Goal: Information Seeking & Learning: Learn about a topic

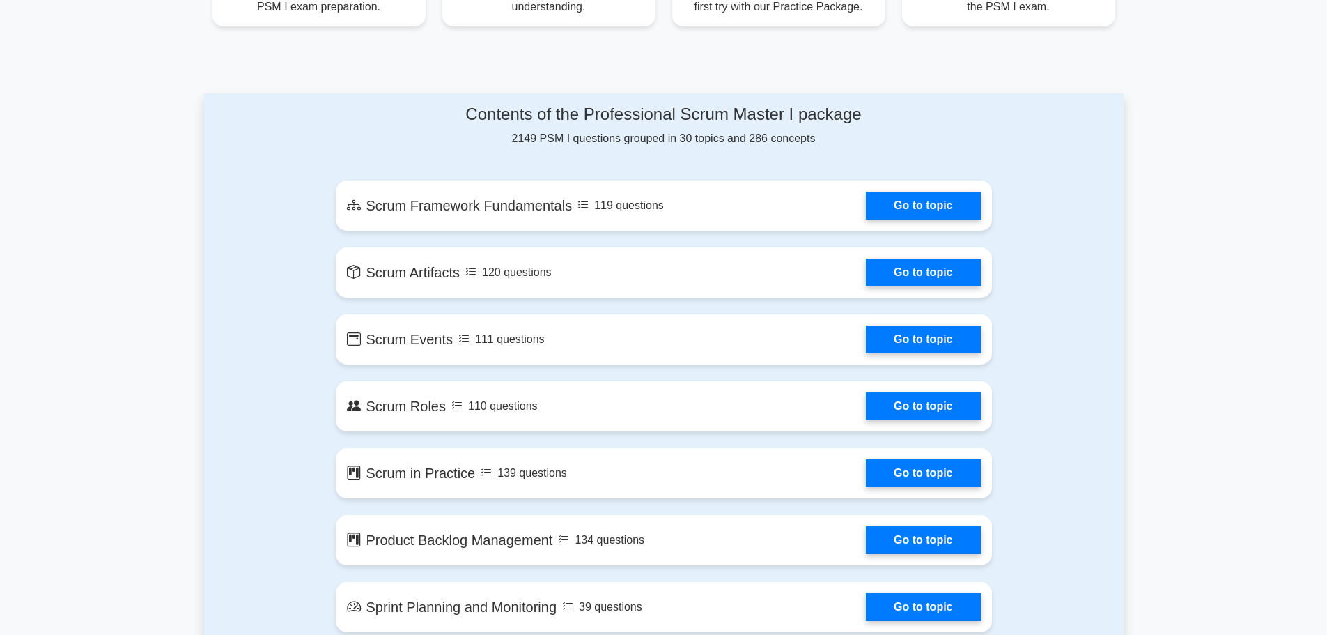
scroll to position [719, 0]
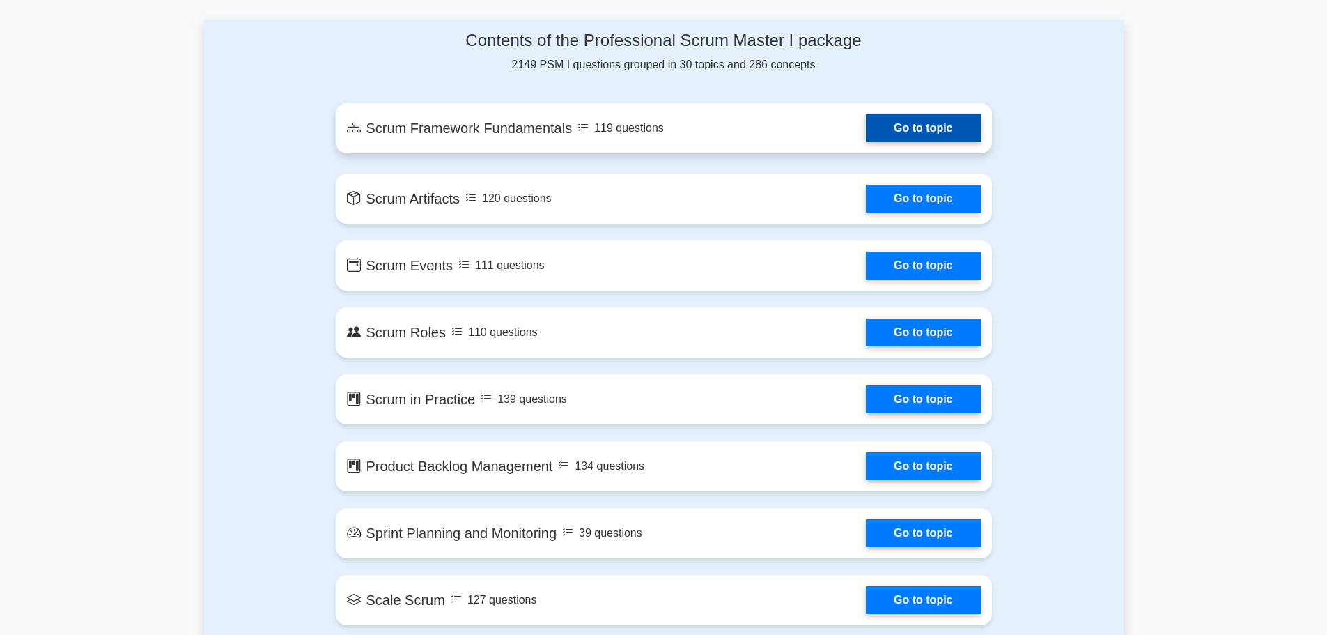
click at [866, 136] on link "Go to topic" at bounding box center [923, 128] width 114 height 28
click at [866, 134] on link "Go to topic" at bounding box center [923, 128] width 114 height 28
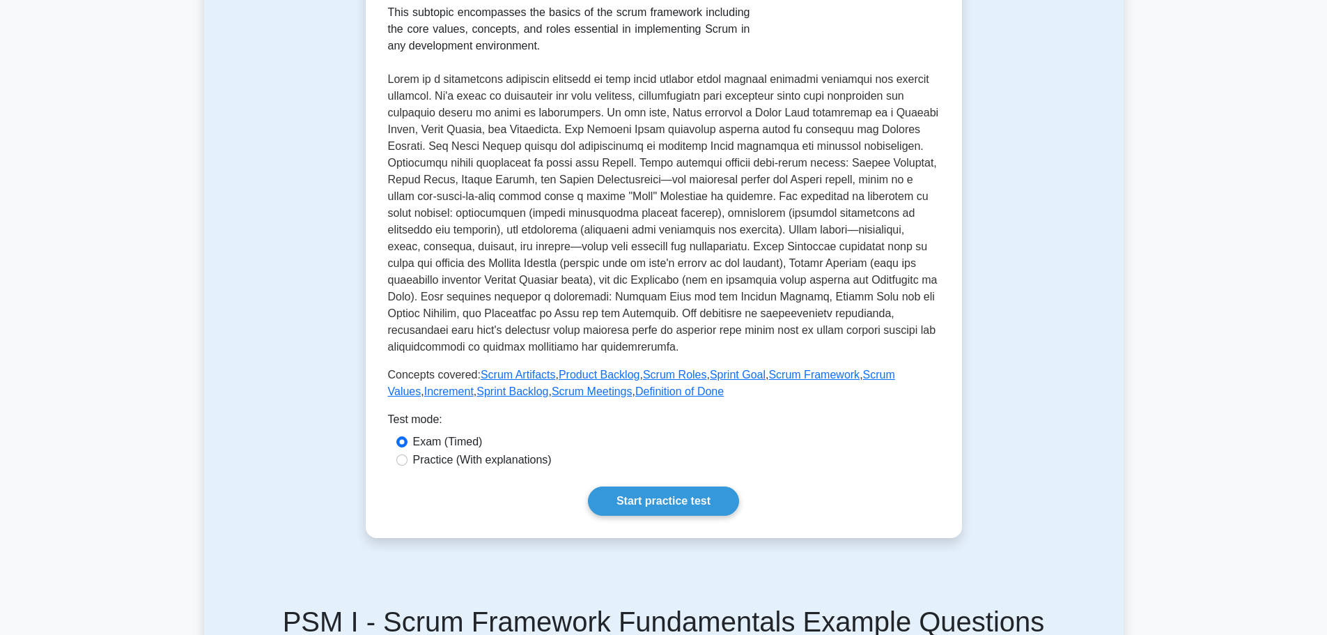
scroll to position [344, 0]
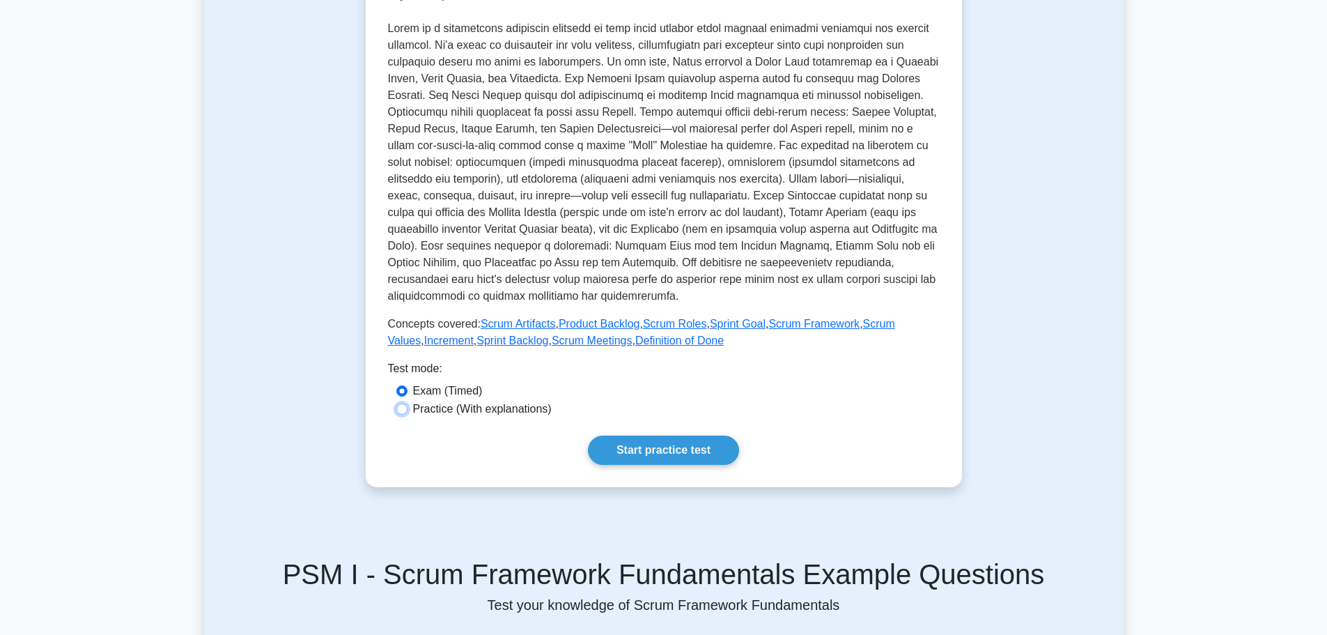
click at [400, 410] on input "Practice (With explanations)" at bounding box center [401, 408] width 11 height 11
radio input "true"
click at [683, 453] on link "Start practice test" at bounding box center [663, 449] width 151 height 29
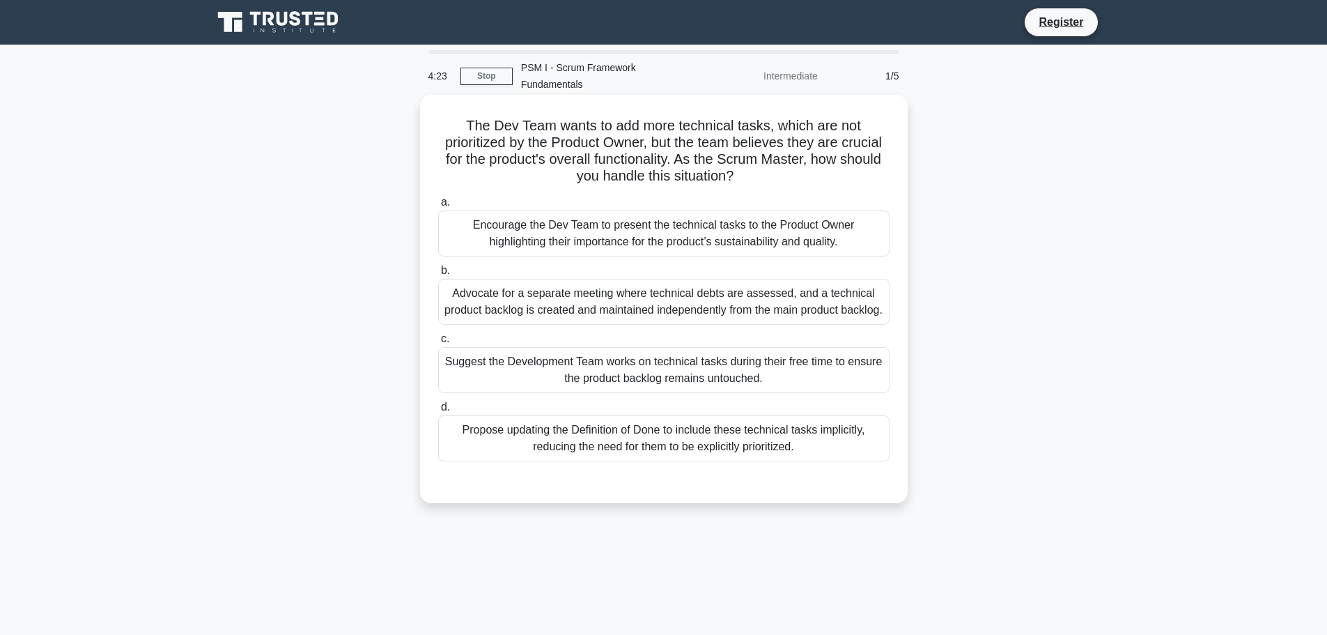
click at [667, 235] on div "Encourage the Dev Team to present the technical tasks to the Product Owner high…" at bounding box center [663, 233] width 451 height 46
click at [438, 207] on input "a. Encourage the Dev Team to present the technical tasks to the Product Owner h…" at bounding box center [438, 202] width 0 height 9
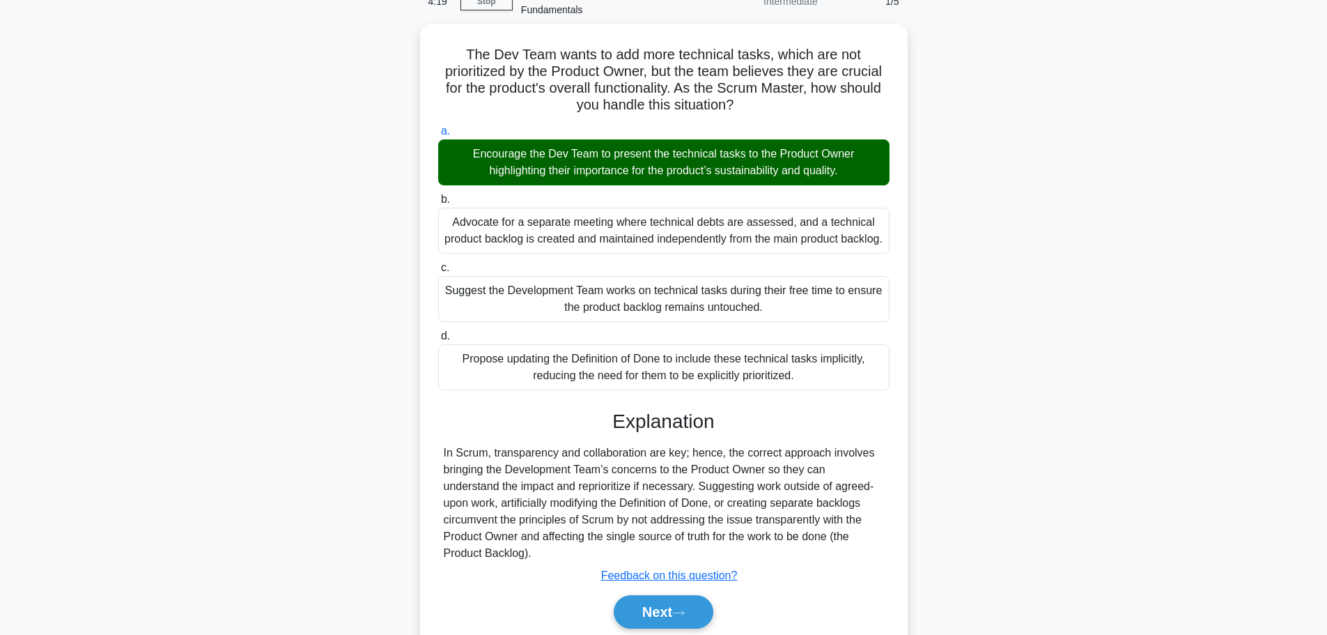
scroll to position [75, 0]
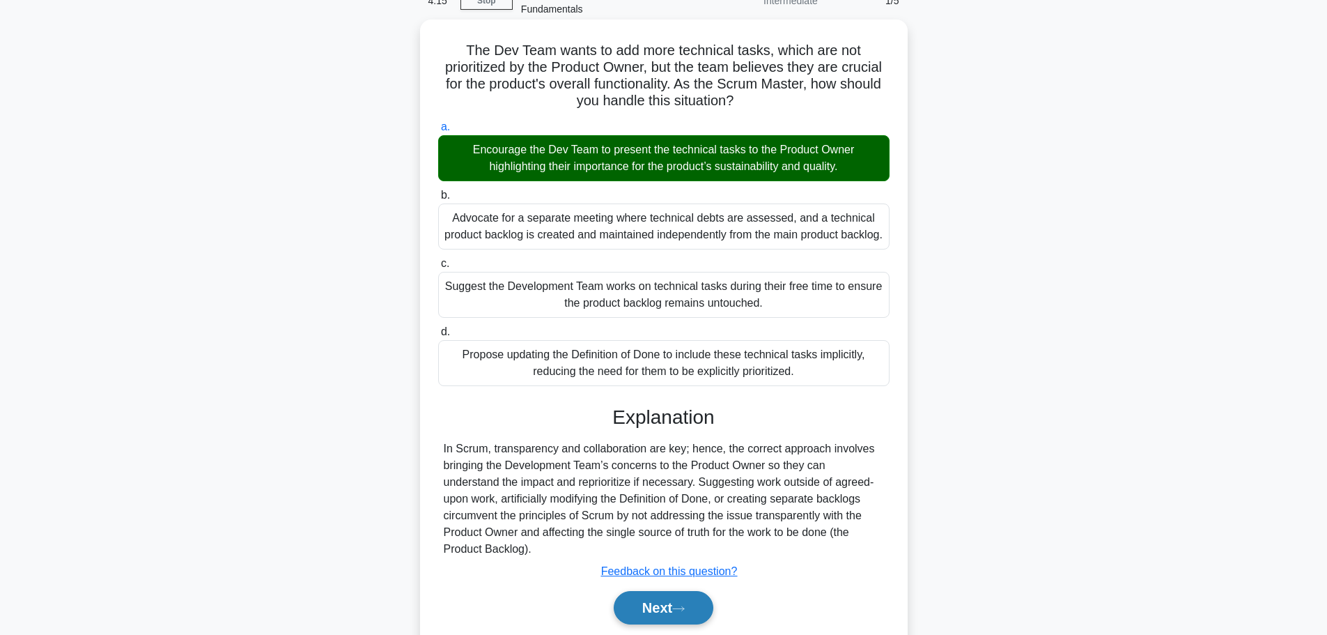
click at [677, 591] on button "Next" at bounding box center [664, 607] width 100 height 33
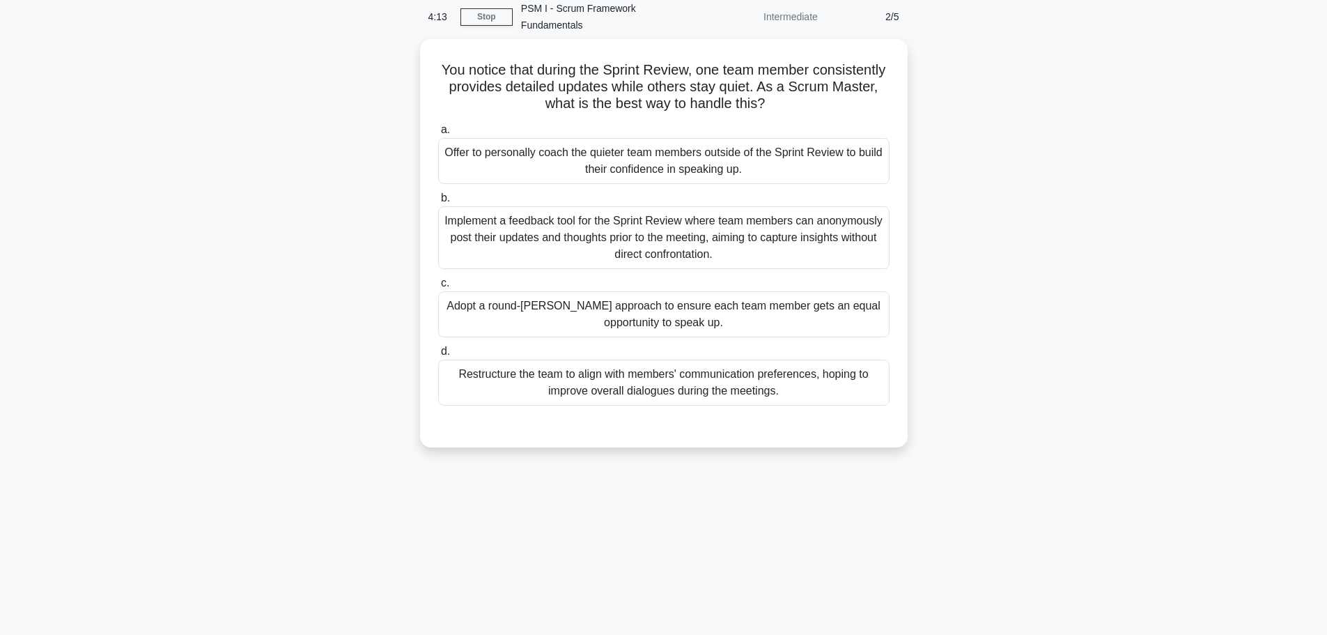
scroll to position [0, 0]
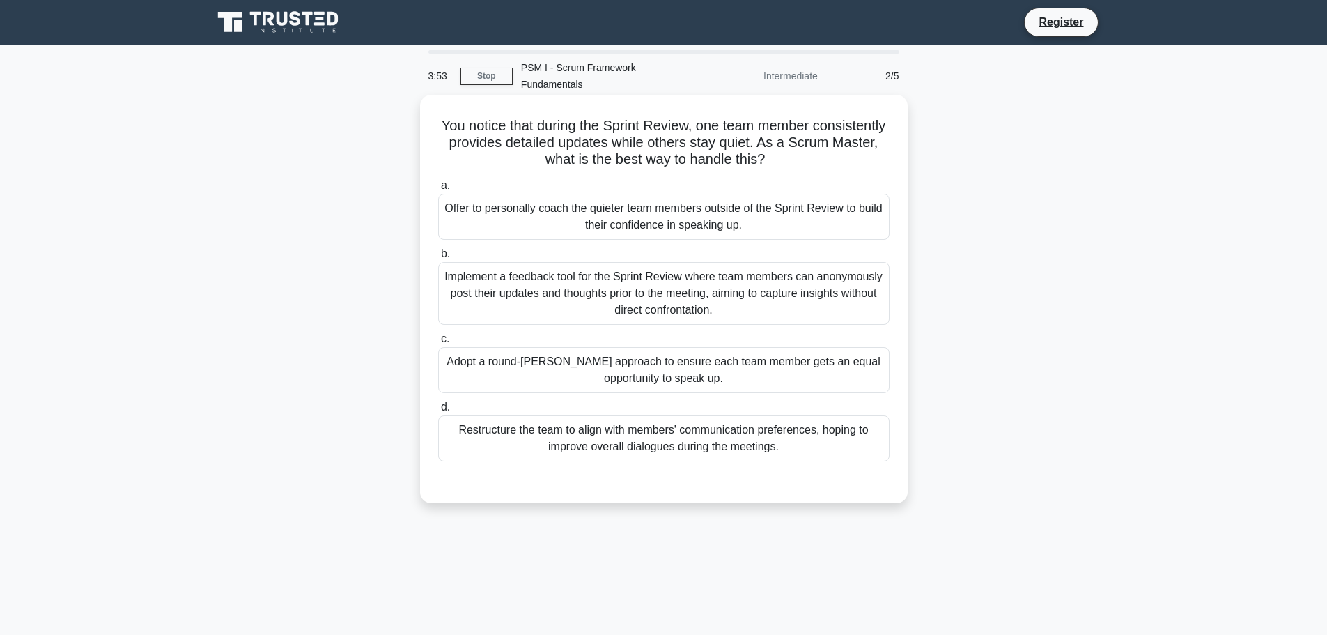
click at [666, 210] on div "Offer to personally coach the quieter team members outside of the Sprint Review…" at bounding box center [663, 217] width 451 height 46
click at [438, 190] on input "a. Offer to personally coach the quieter team members outside of the Sprint Rev…" at bounding box center [438, 185] width 0 height 9
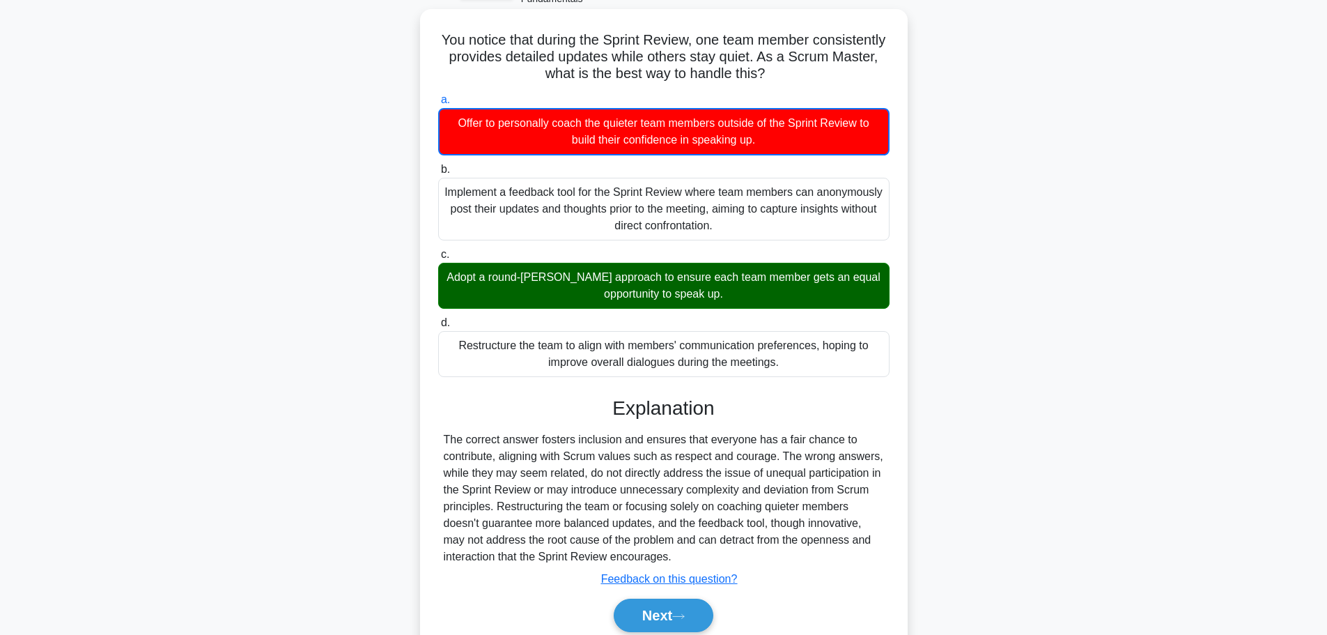
scroll to position [116, 0]
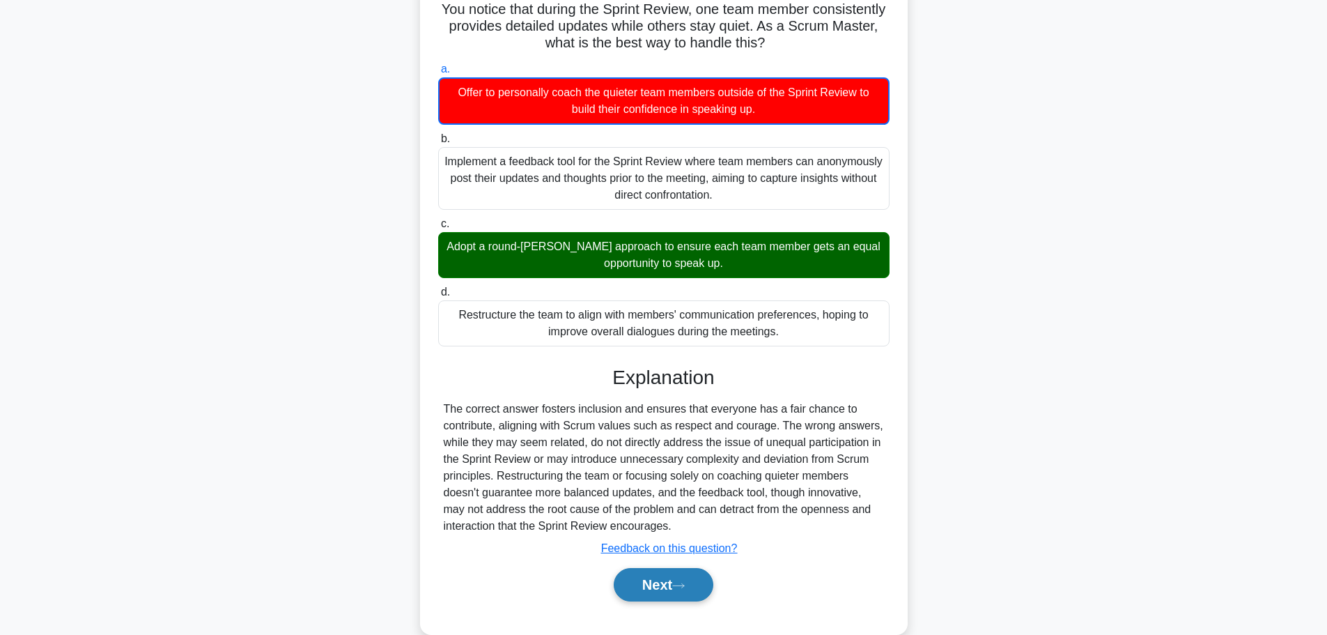
click at [698, 568] on button "Next" at bounding box center [664, 584] width 100 height 33
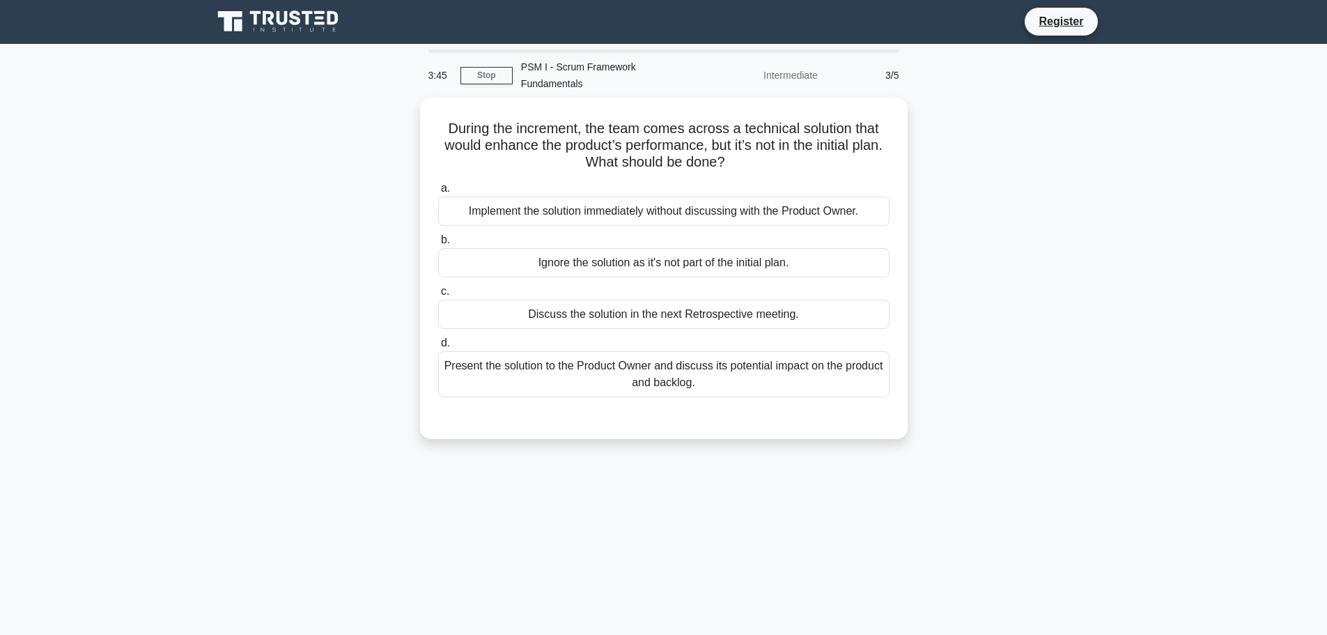
scroll to position [0, 0]
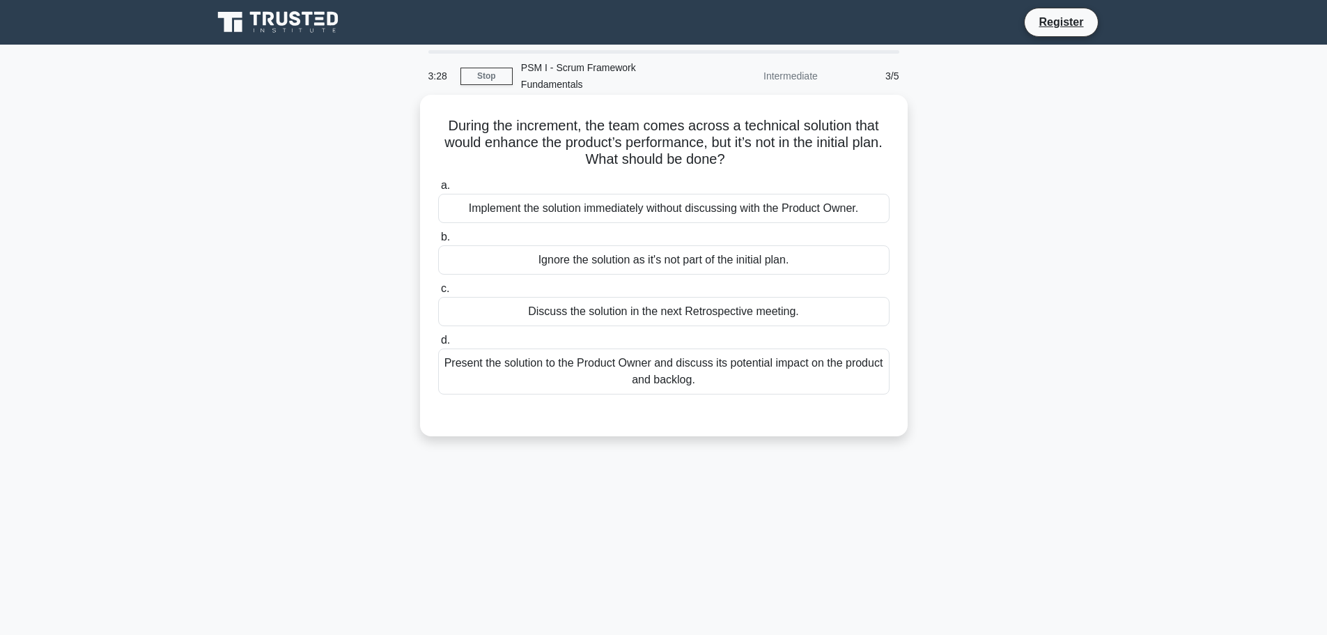
click at [795, 302] on div "Discuss the solution in the next Retrospective meeting." at bounding box center [663, 311] width 451 height 29
click at [438, 293] on input "c. Discuss the solution in the next Retrospective meeting." at bounding box center [438, 288] width 0 height 9
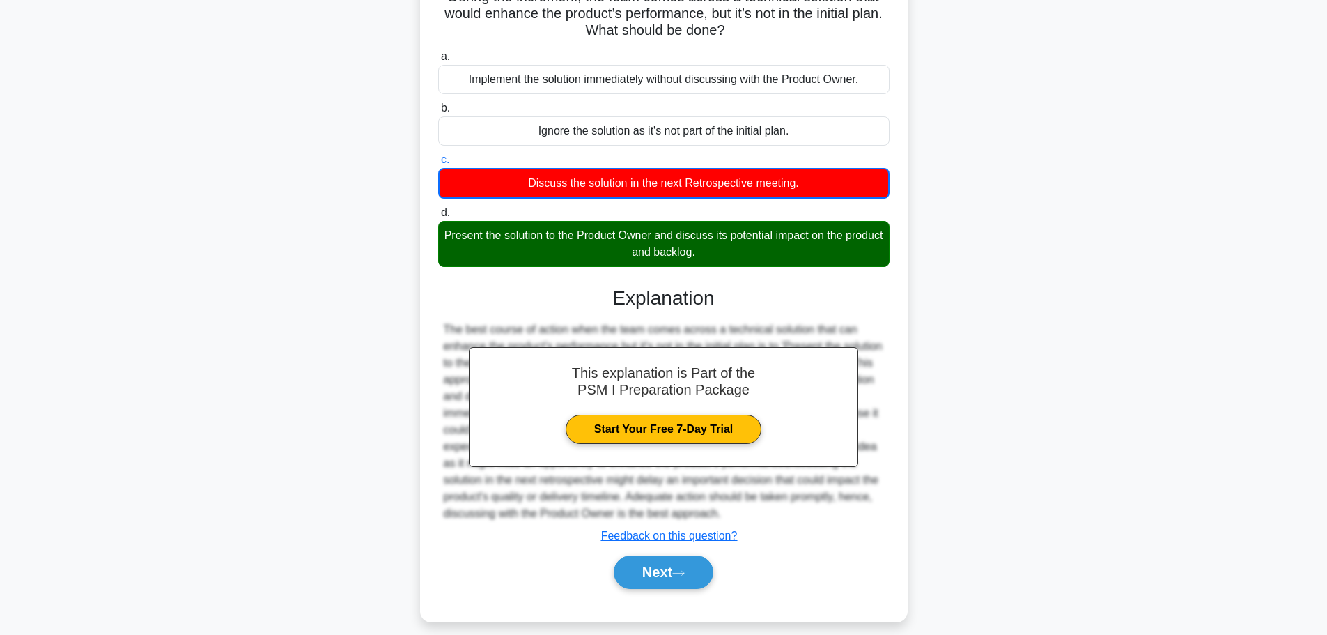
scroll to position [143, 0]
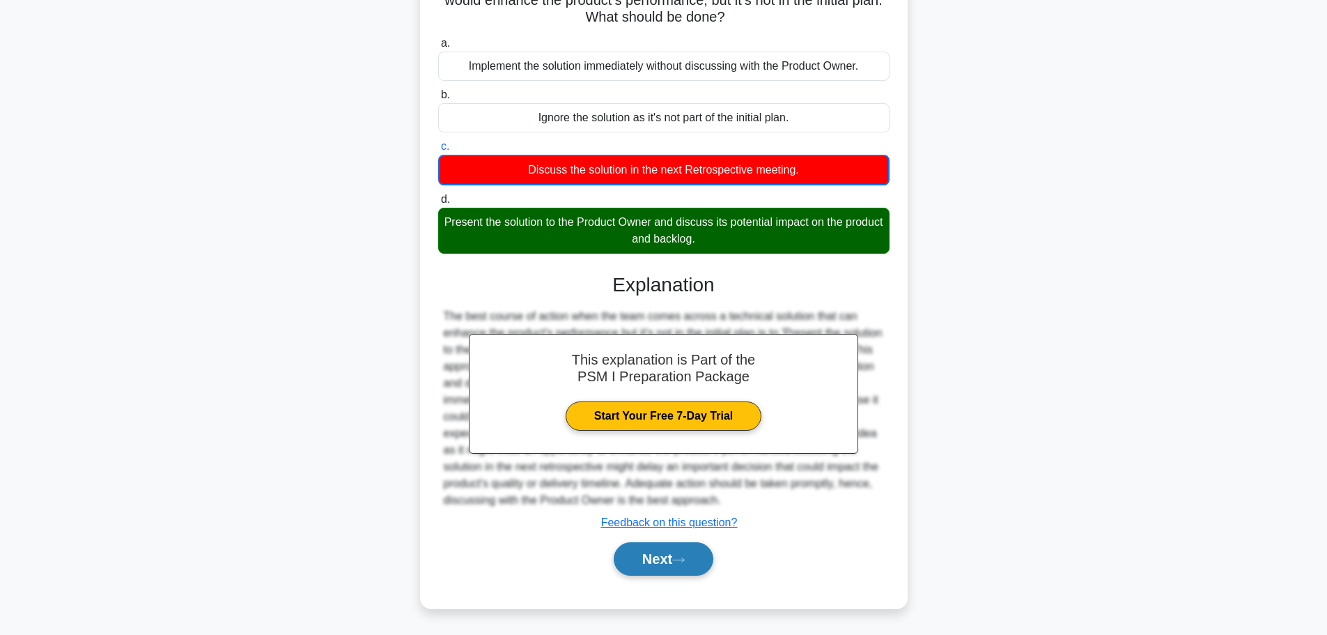
click at [661, 552] on button "Next" at bounding box center [664, 558] width 100 height 33
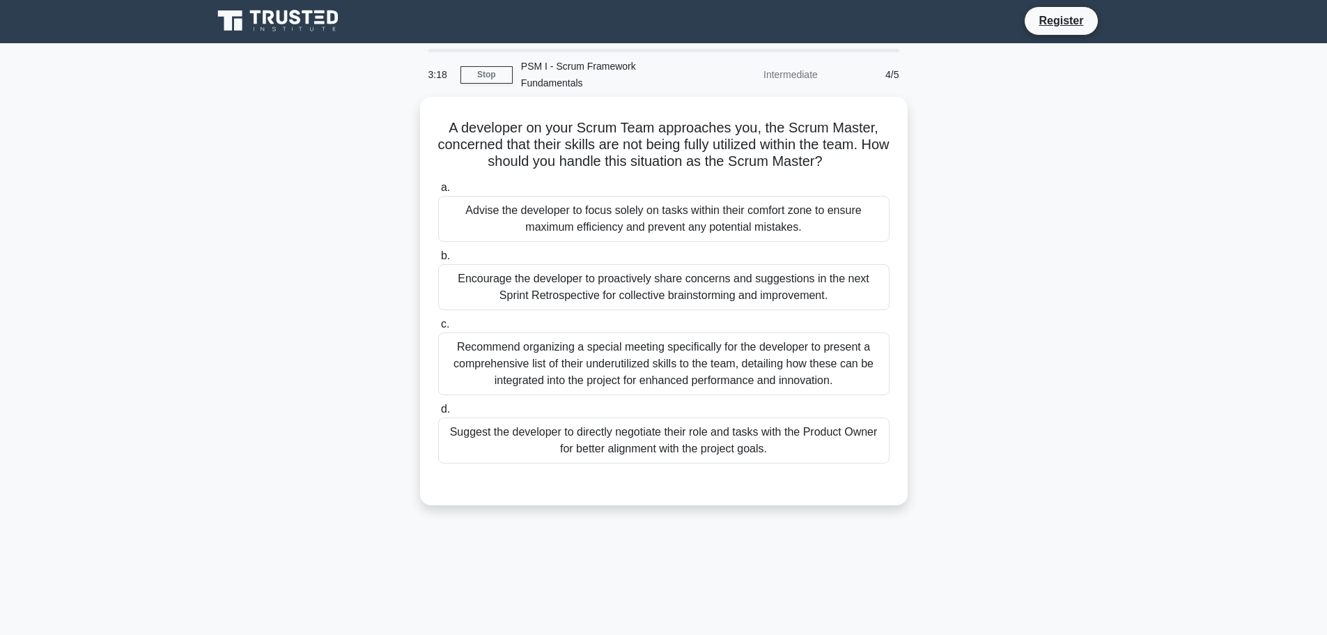
scroll to position [0, 0]
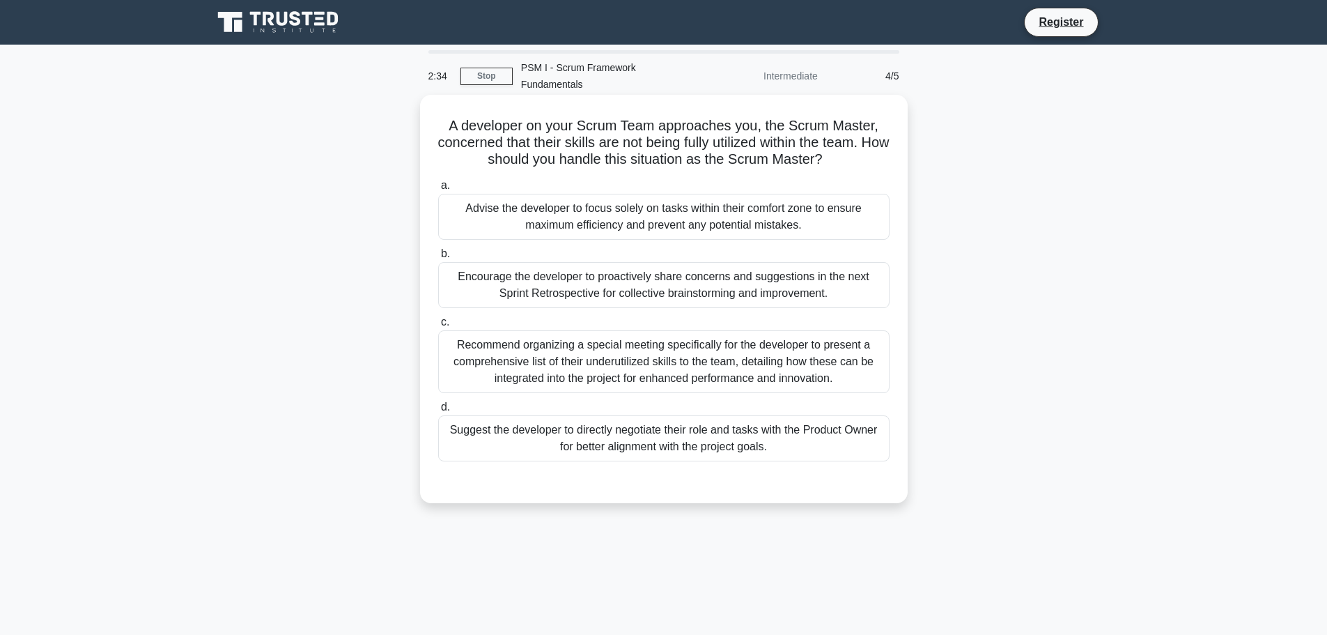
click at [778, 280] on div "Encourage the developer to proactively share concerns and suggestions in the ne…" at bounding box center [663, 285] width 451 height 46
click at [438, 258] on input "b. Encourage the developer to proactively share concerns and suggestions in the…" at bounding box center [438, 253] width 0 height 9
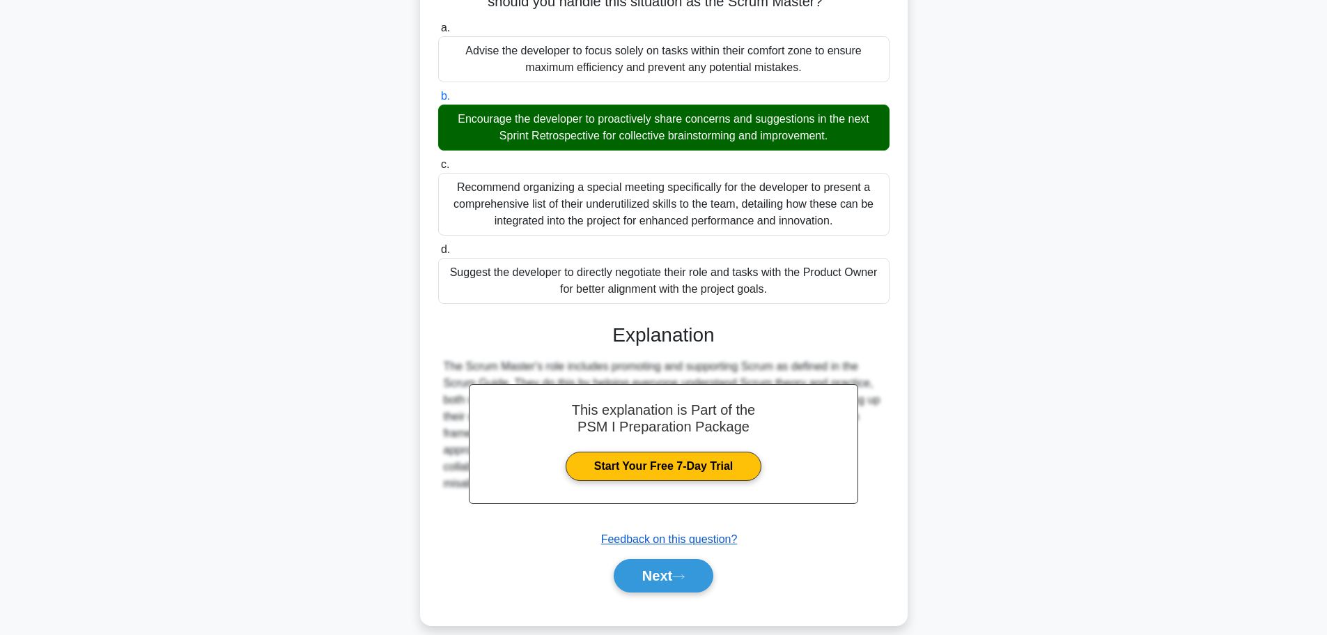
scroll to position [158, 0]
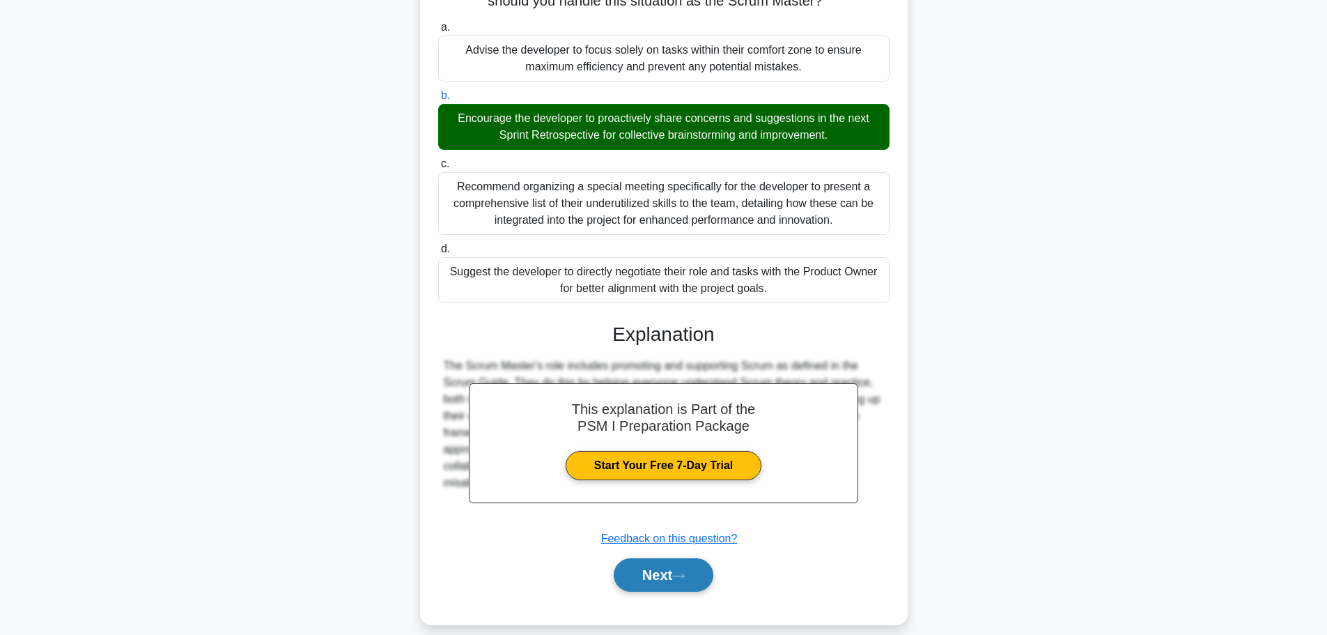
click at [678, 572] on icon at bounding box center [678, 576] width 13 height 8
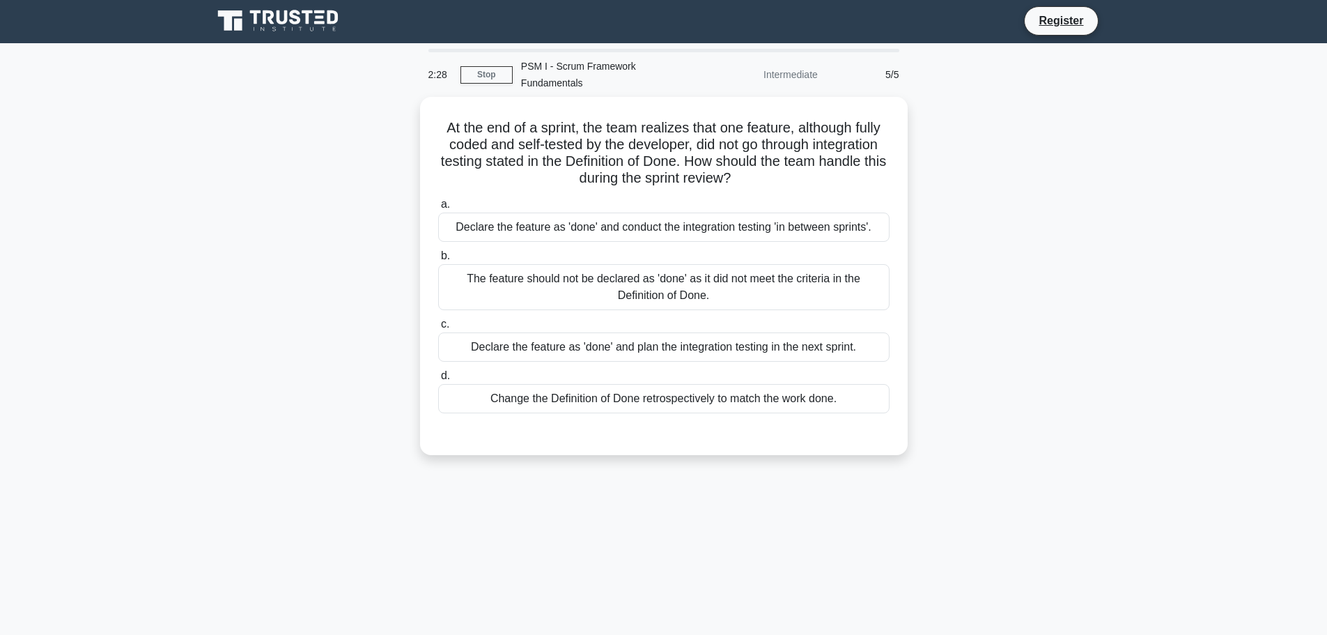
scroll to position [0, 0]
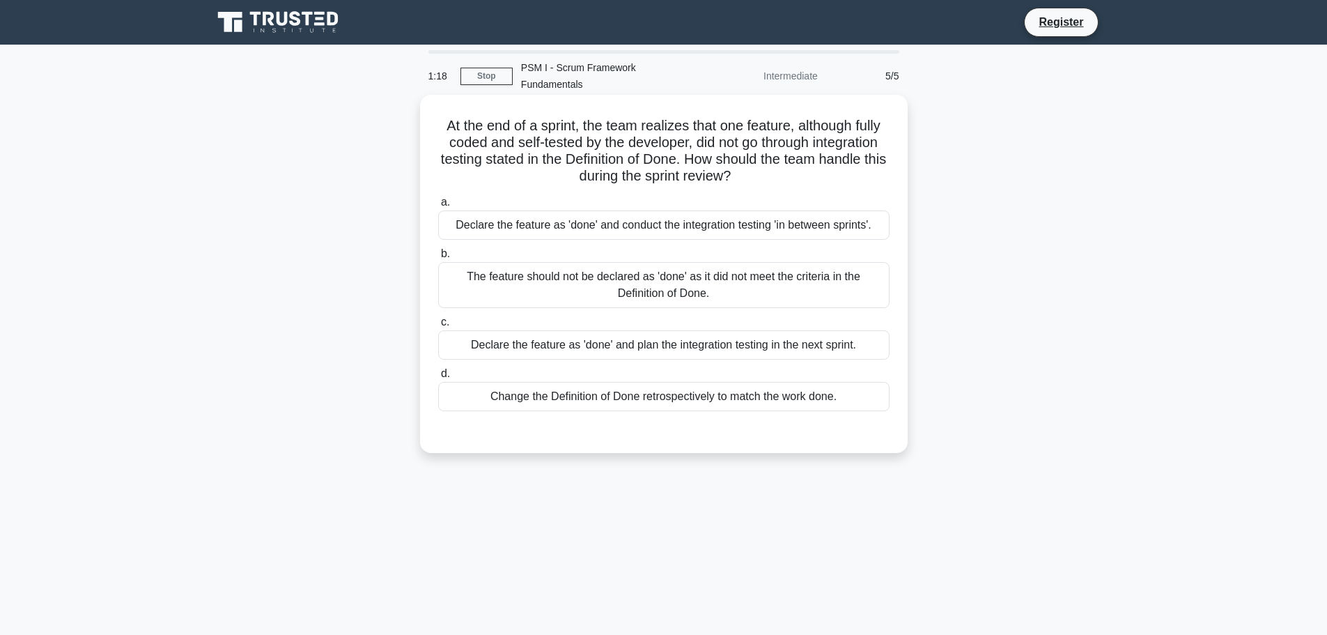
click at [732, 273] on div "The feature should not be declared as 'done' as it did not meet the criteria in…" at bounding box center [663, 285] width 451 height 46
click at [438, 258] on input "b. The feature should not be declared as 'done' as it did not meet the criteria…" at bounding box center [438, 253] width 0 height 9
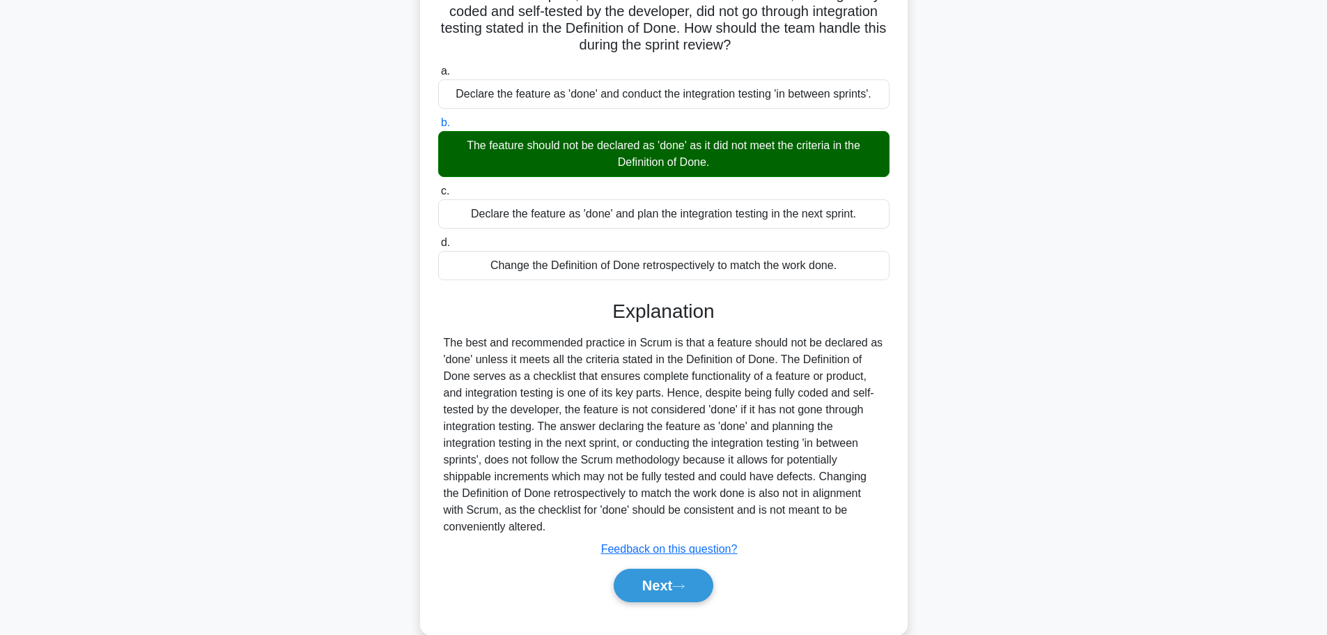
scroll to position [141, 0]
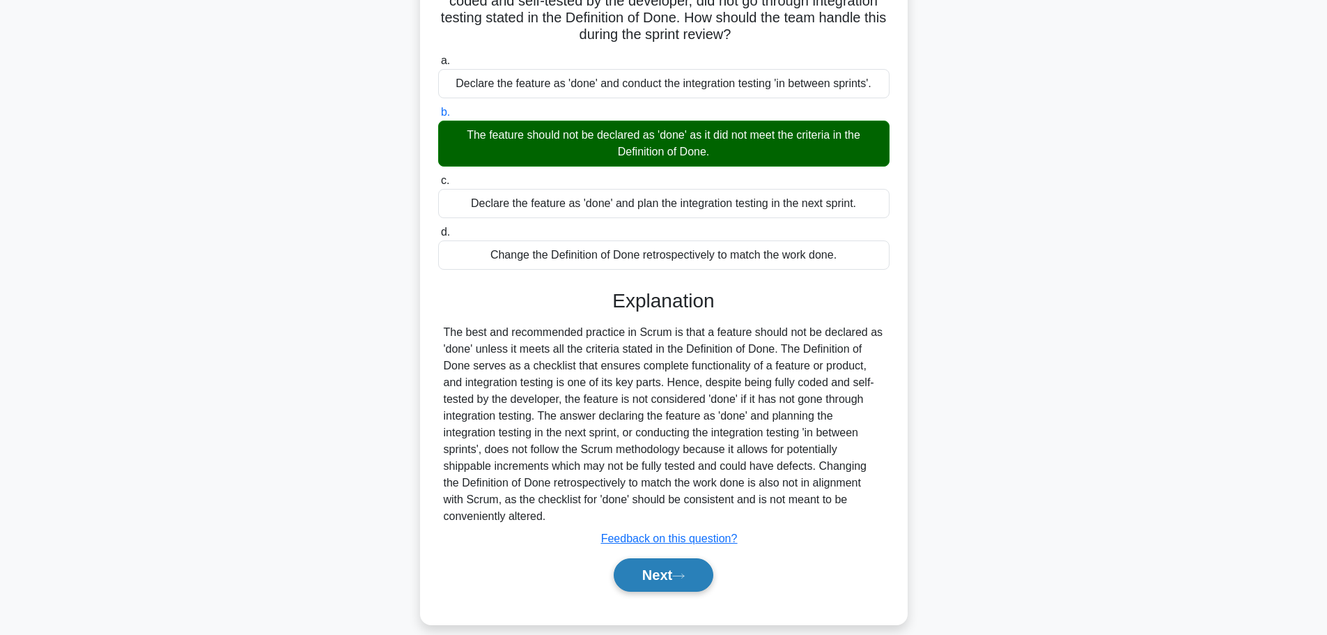
click at [635, 558] on button "Next" at bounding box center [664, 574] width 100 height 33
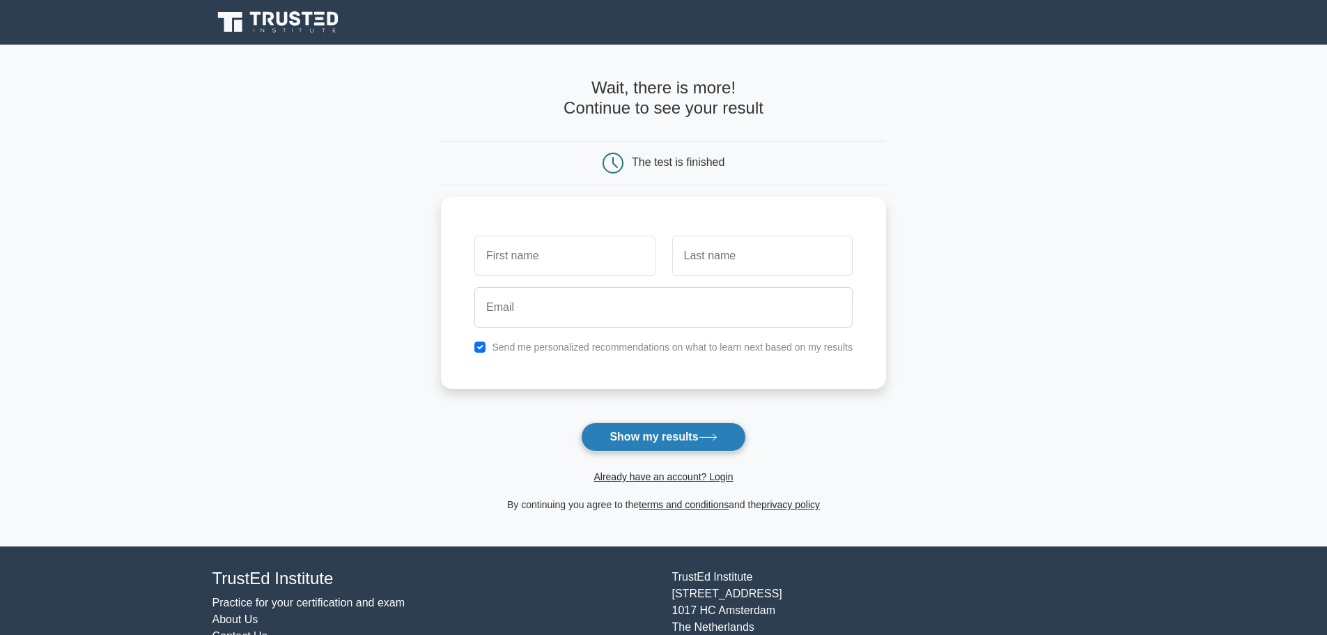
click at [697, 439] on button "Show my results" at bounding box center [663, 436] width 164 height 29
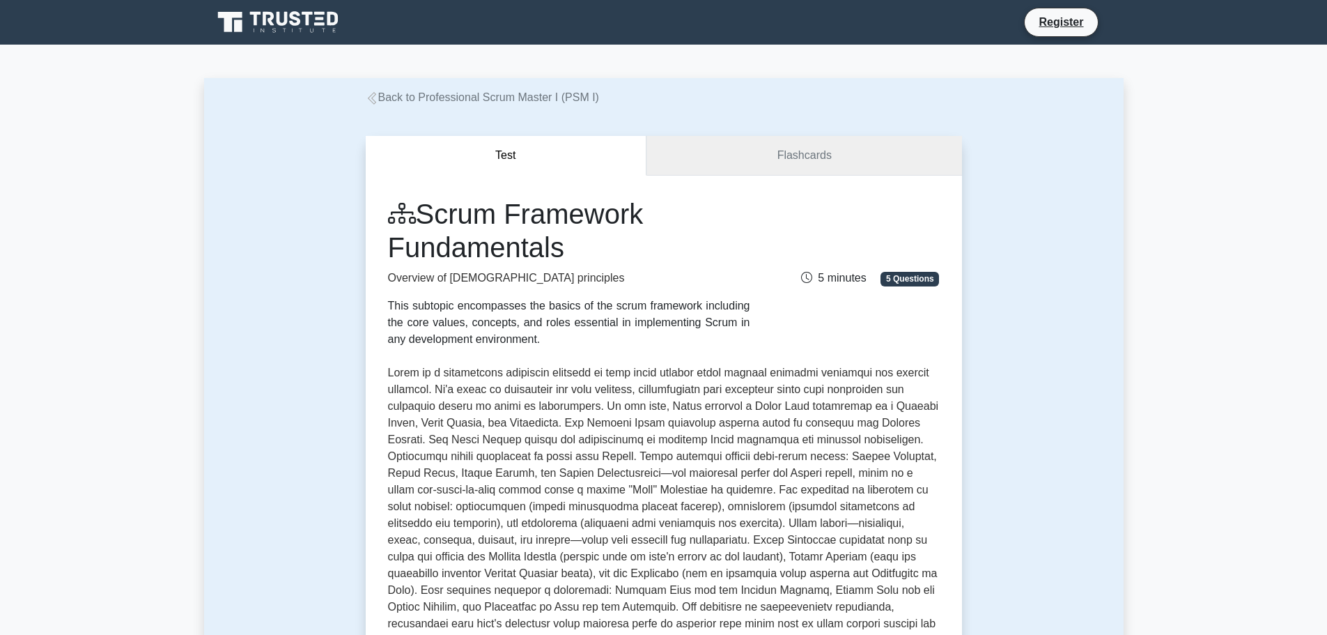
click at [816, 153] on link "Flashcards" at bounding box center [803, 156] width 315 height 40
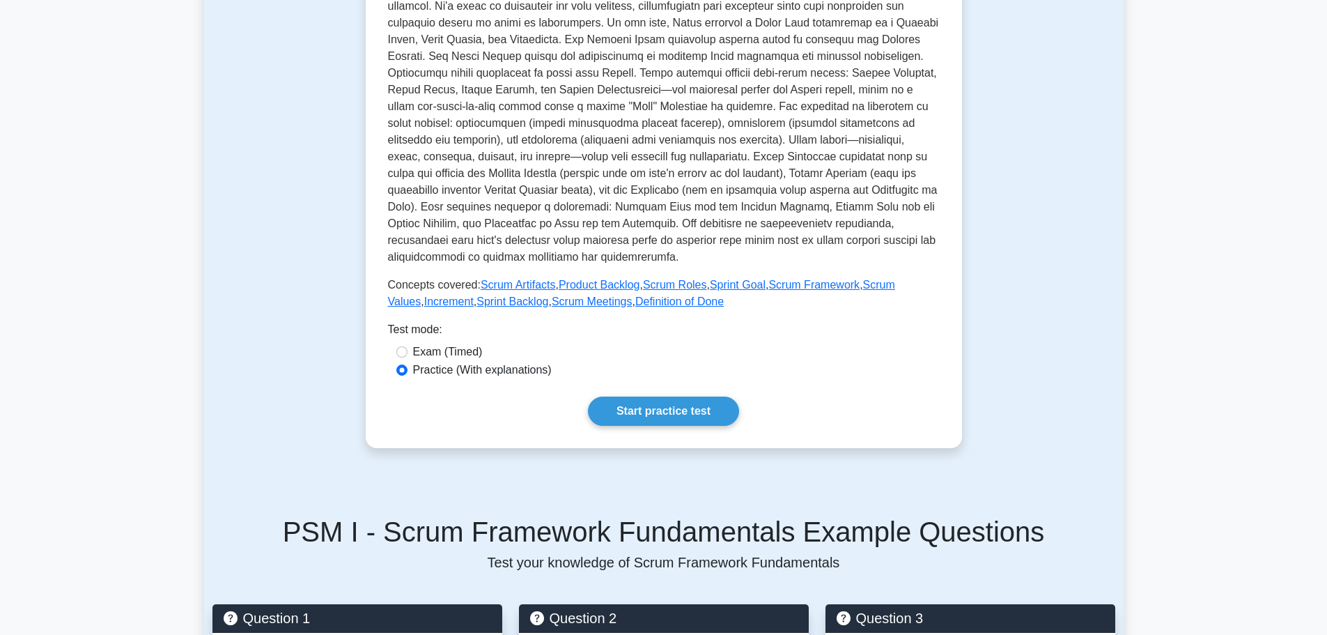
scroll to position [378, 0]
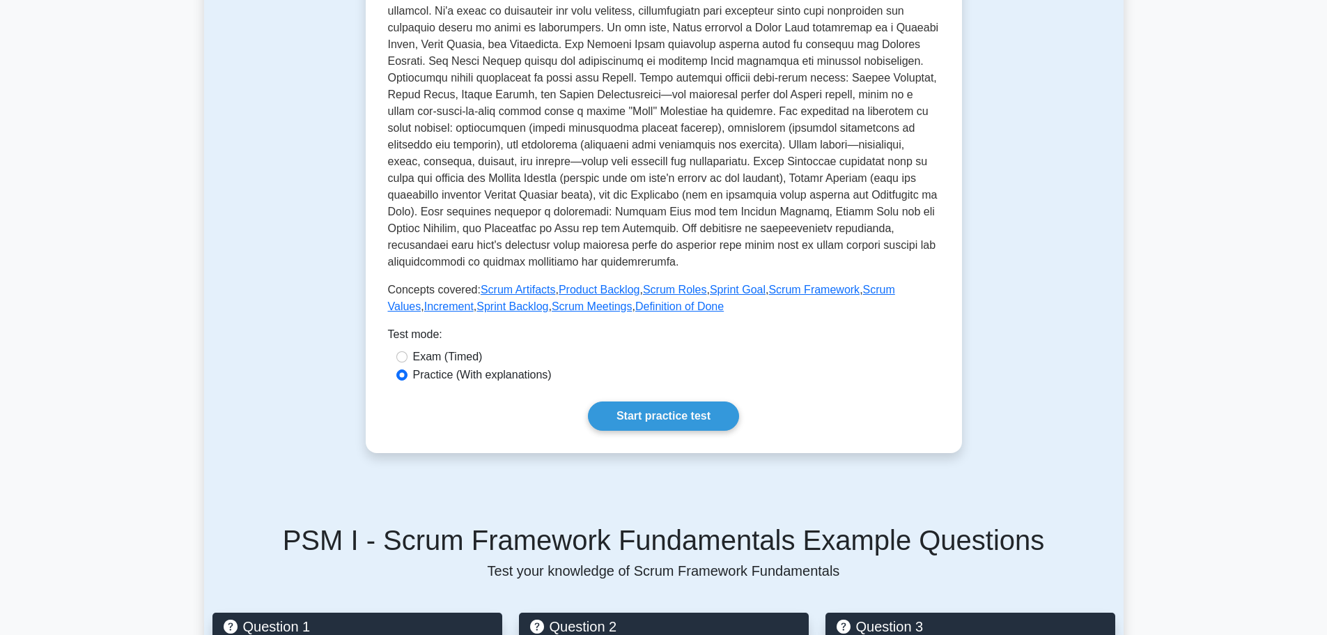
click at [459, 352] on label "Exam (Timed)" at bounding box center [448, 356] width 70 height 17
click at [407, 352] on input "Exam (Timed)" at bounding box center [401, 356] width 11 height 11
radio input "true"
click at [696, 412] on link "Start practice test" at bounding box center [663, 415] width 151 height 29
click at [506, 375] on label "Practice (With explanations)" at bounding box center [482, 374] width 139 height 17
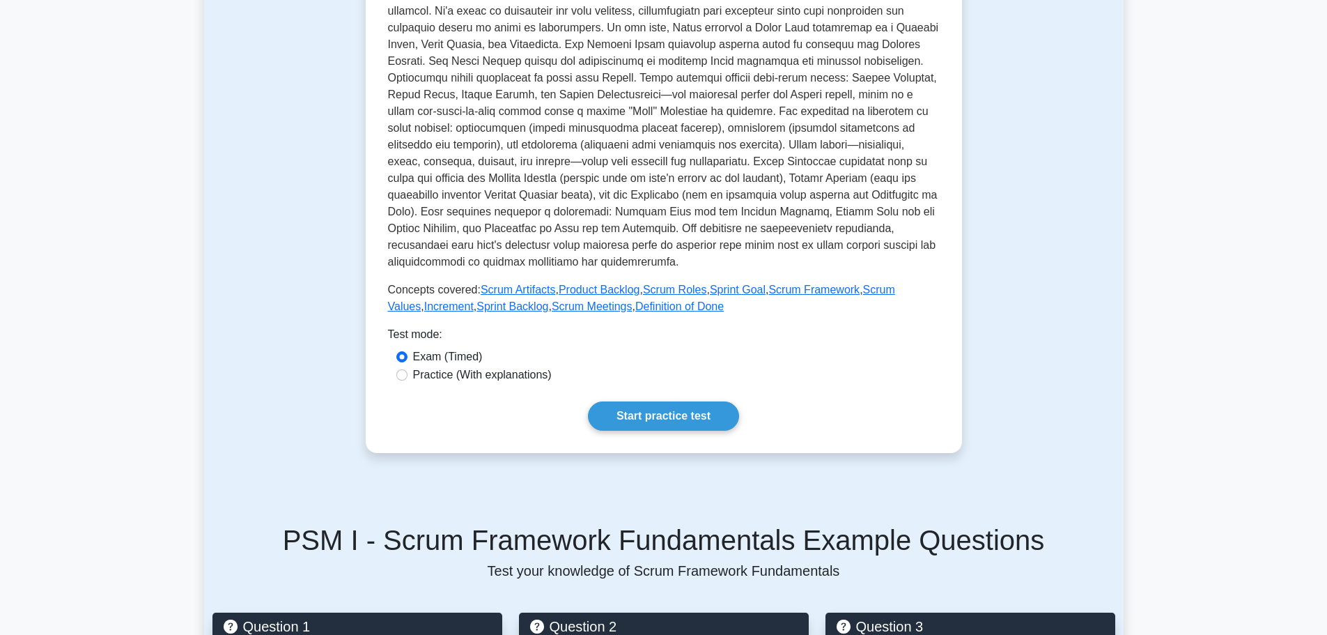
click at [407, 375] on input "Practice (With explanations)" at bounding box center [401, 374] width 11 height 11
radio input "true"
click at [680, 418] on link "Start practice test" at bounding box center [663, 415] width 151 height 29
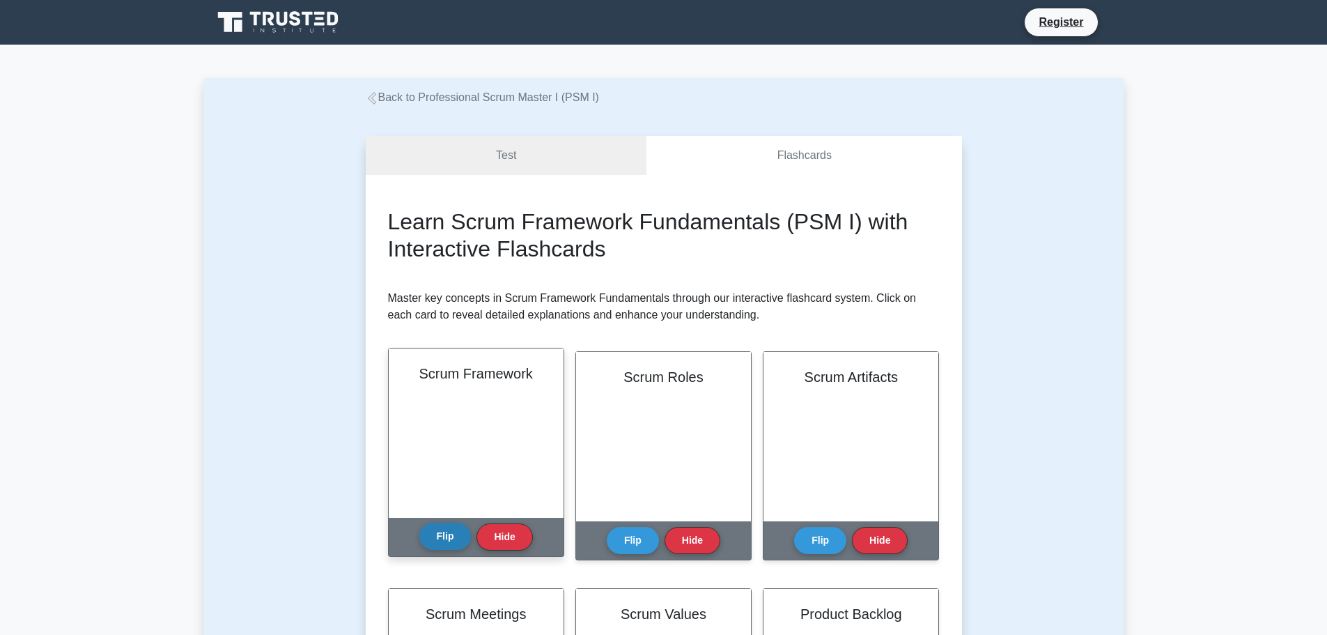
click at [458, 534] on button "Flip" at bounding box center [445, 535] width 52 height 27
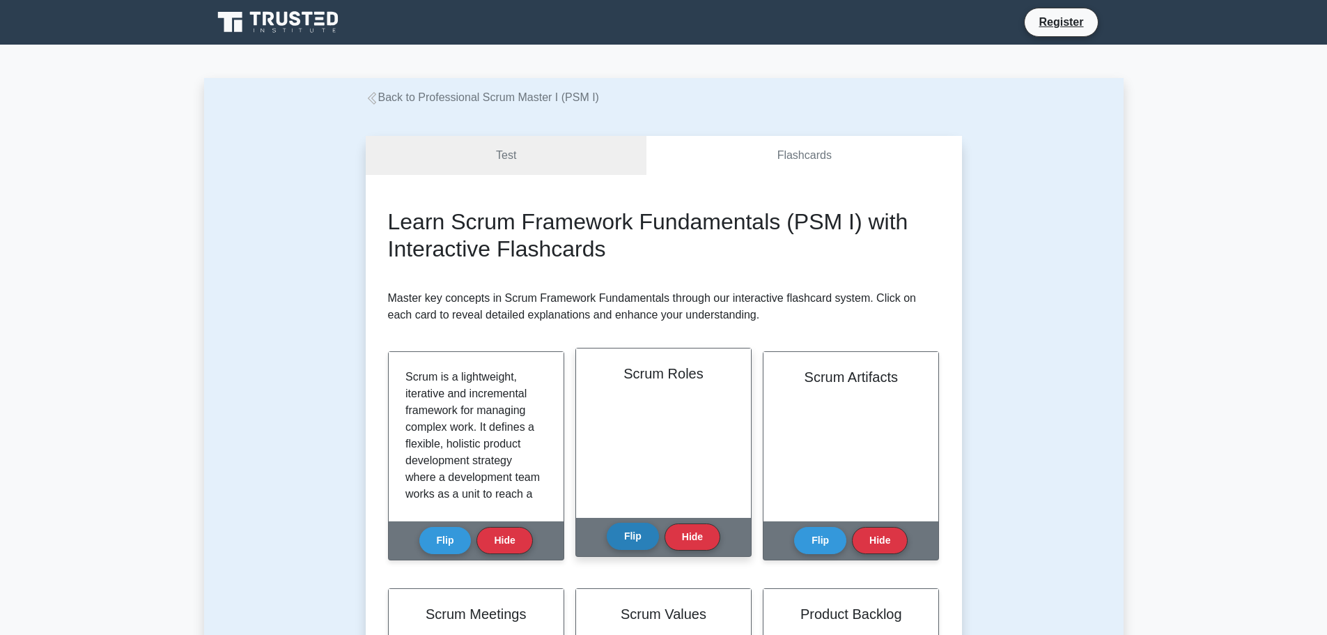
click at [647, 540] on button "Flip" at bounding box center [633, 535] width 52 height 27
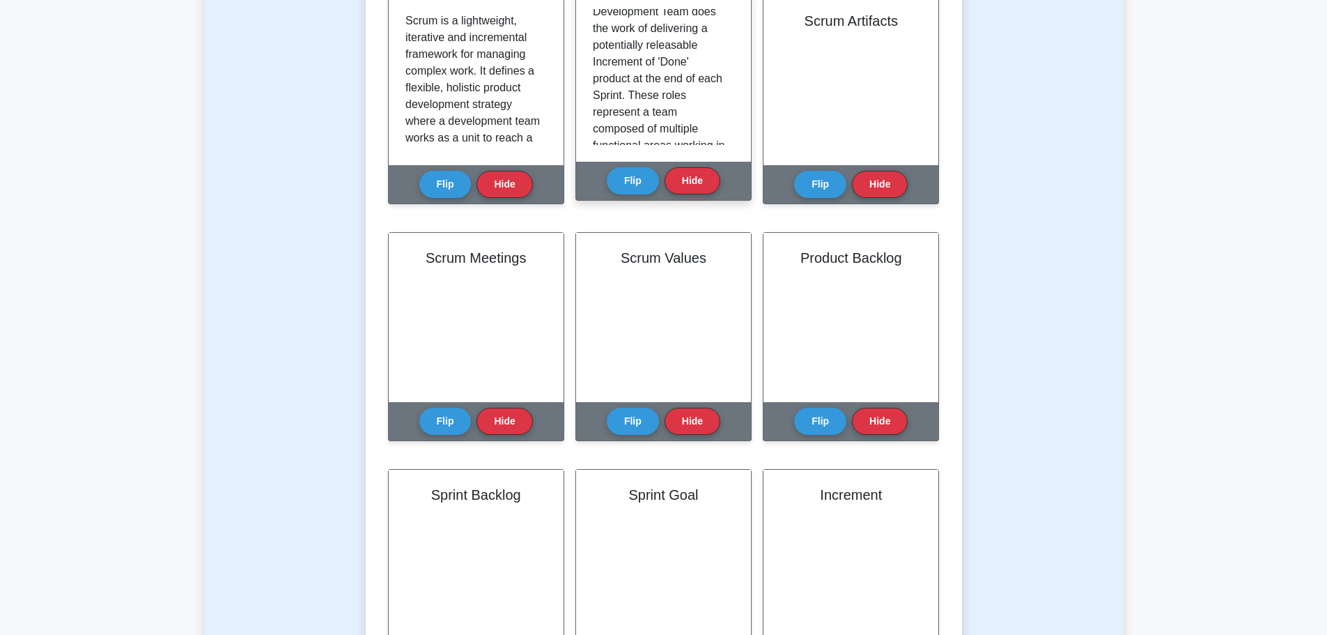
scroll to position [327, 0]
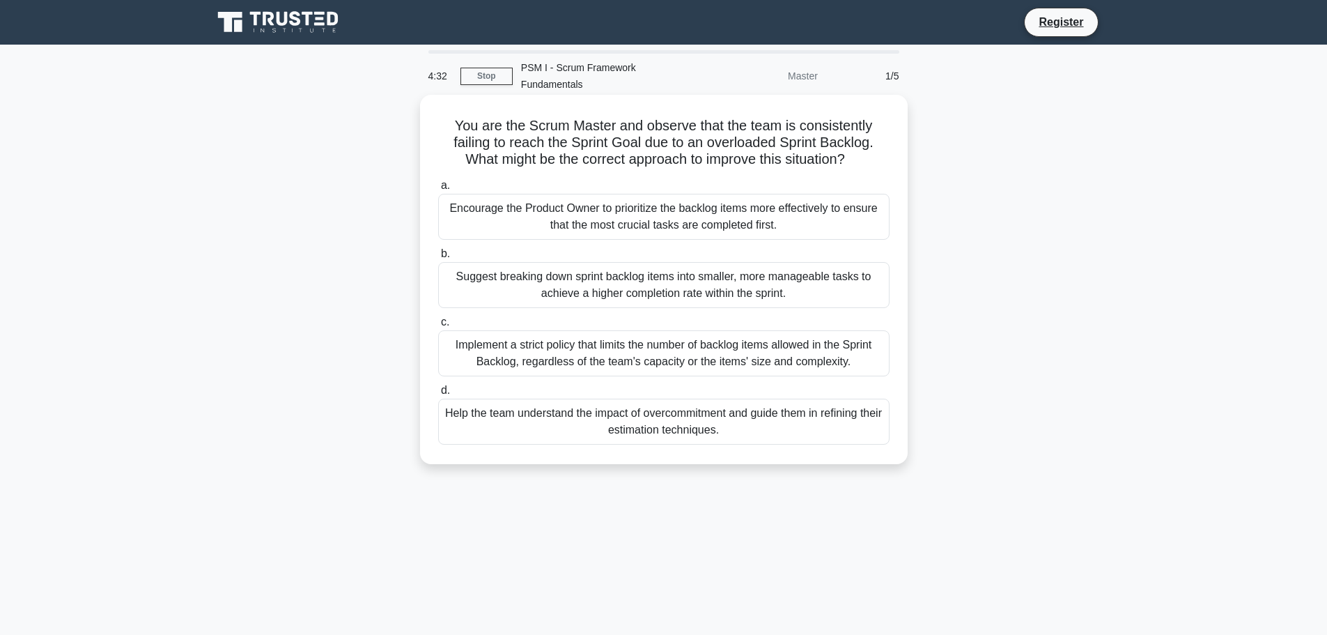
click at [857, 412] on div "Help the team understand the impact of overcommitment and guide them in refinin…" at bounding box center [663, 421] width 451 height 46
click at [438, 395] on input "d. Help the team understand the impact of overcommitment and guide them in refi…" at bounding box center [438, 390] width 0 height 9
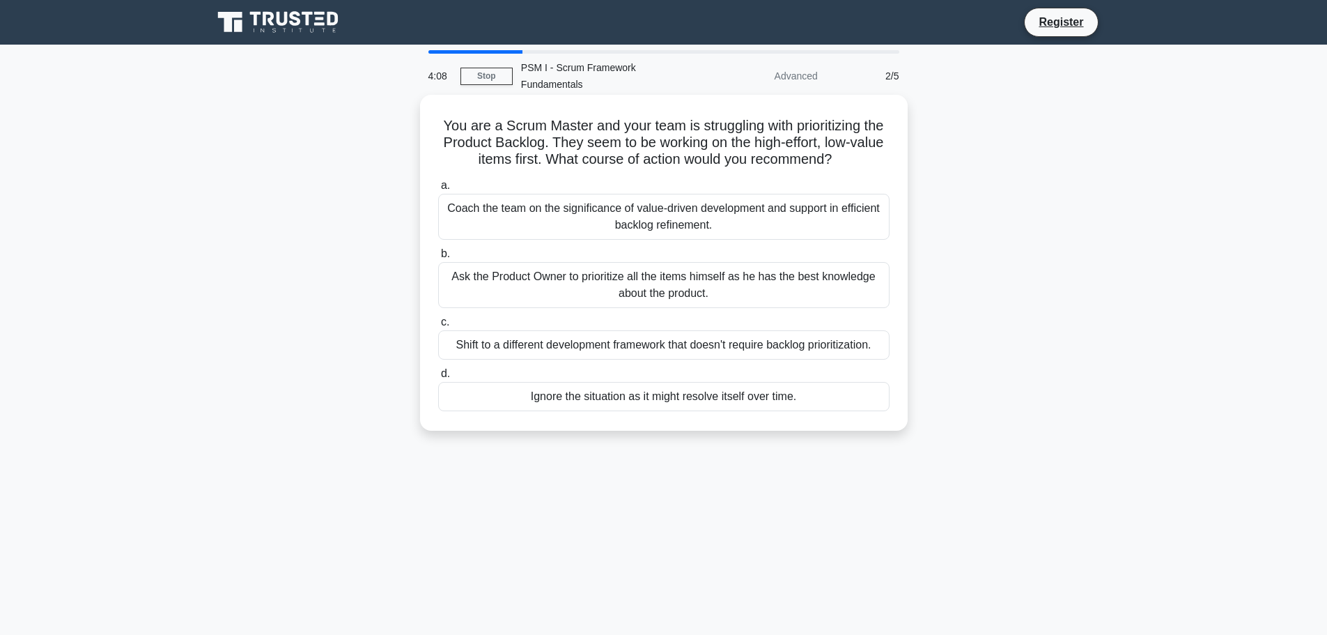
click at [784, 211] on div "Coach the team on the significance of value-driven development and support in e…" at bounding box center [663, 217] width 451 height 46
click at [438, 190] on input "a. Coach the team on the significance of value-driven development and support i…" at bounding box center [438, 185] width 0 height 9
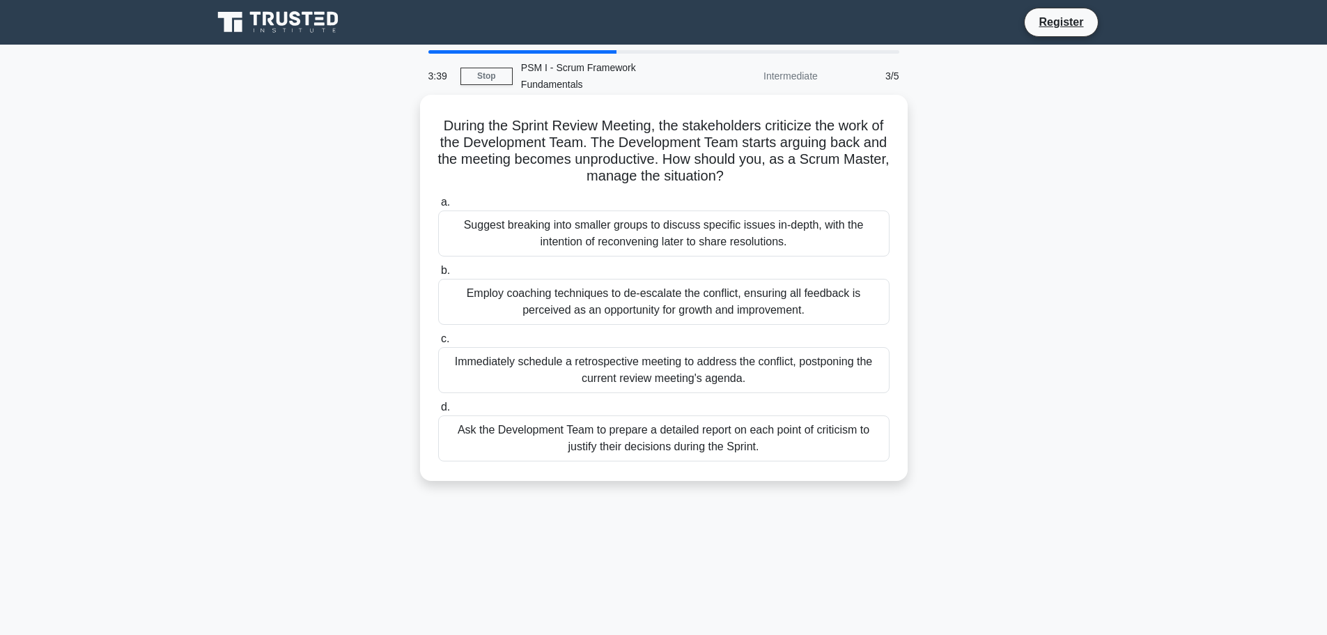
click at [827, 299] on div "Employ coaching techniques to de-escalate the conflict, ensuring all feedback i…" at bounding box center [663, 302] width 451 height 46
click at [438, 275] on input "b. Employ coaching techniques to de-escalate the conflict, ensuring all feedbac…" at bounding box center [438, 270] width 0 height 9
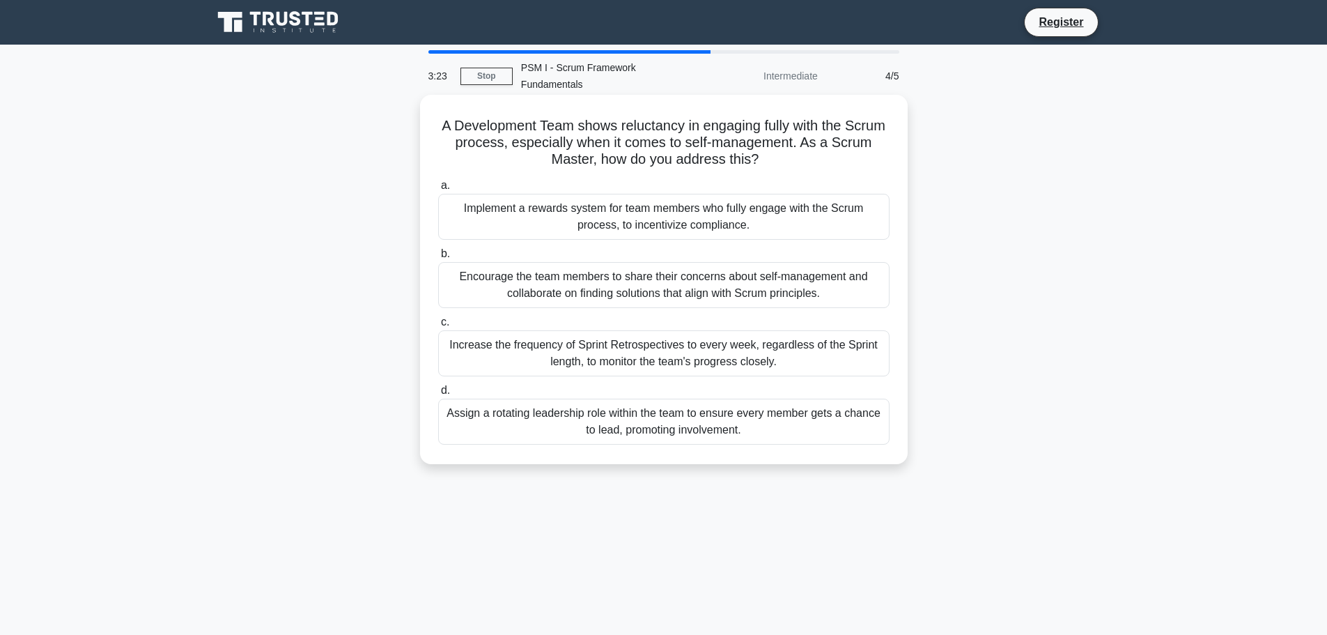
click at [792, 279] on div "Encourage the team members to share their concerns about self-management and co…" at bounding box center [663, 285] width 451 height 46
click at [438, 258] on input "b. Encourage the team members to share their concerns about self-management and…" at bounding box center [438, 253] width 0 height 9
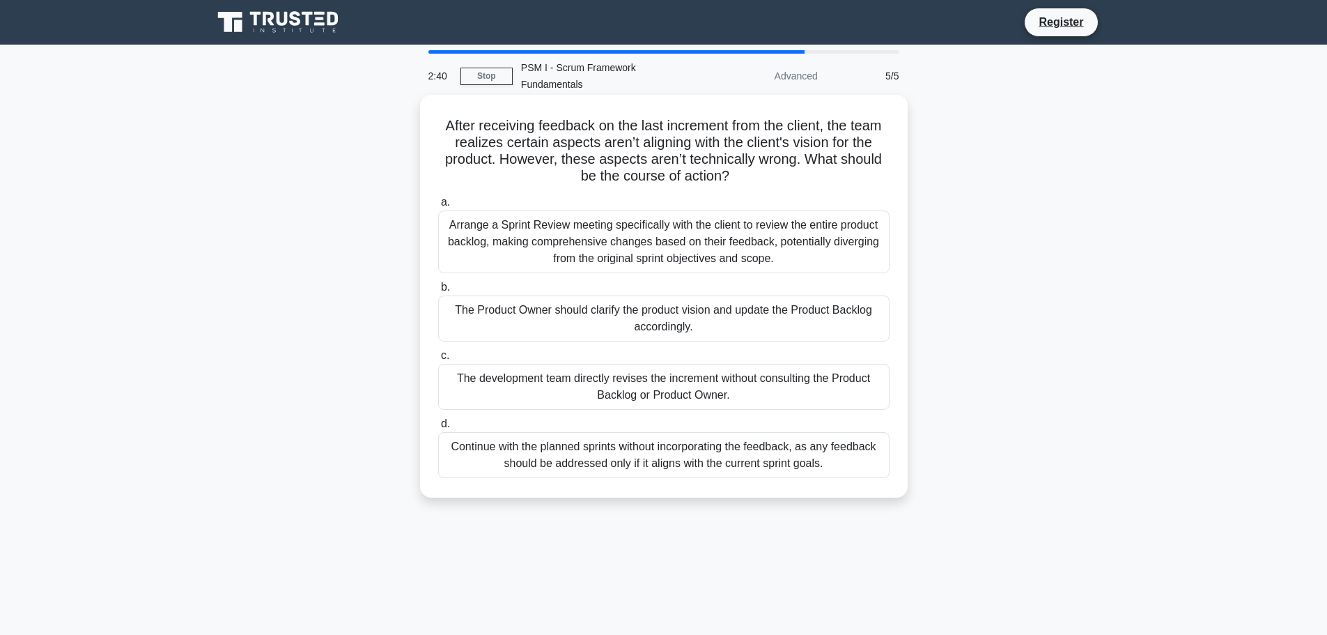
click at [807, 311] on div "The Product Owner should clarify the product vision and update the Product Back…" at bounding box center [663, 318] width 451 height 46
click at [438, 292] on input "b. The Product Owner should clarify the product vision and update the Product B…" at bounding box center [438, 287] width 0 height 9
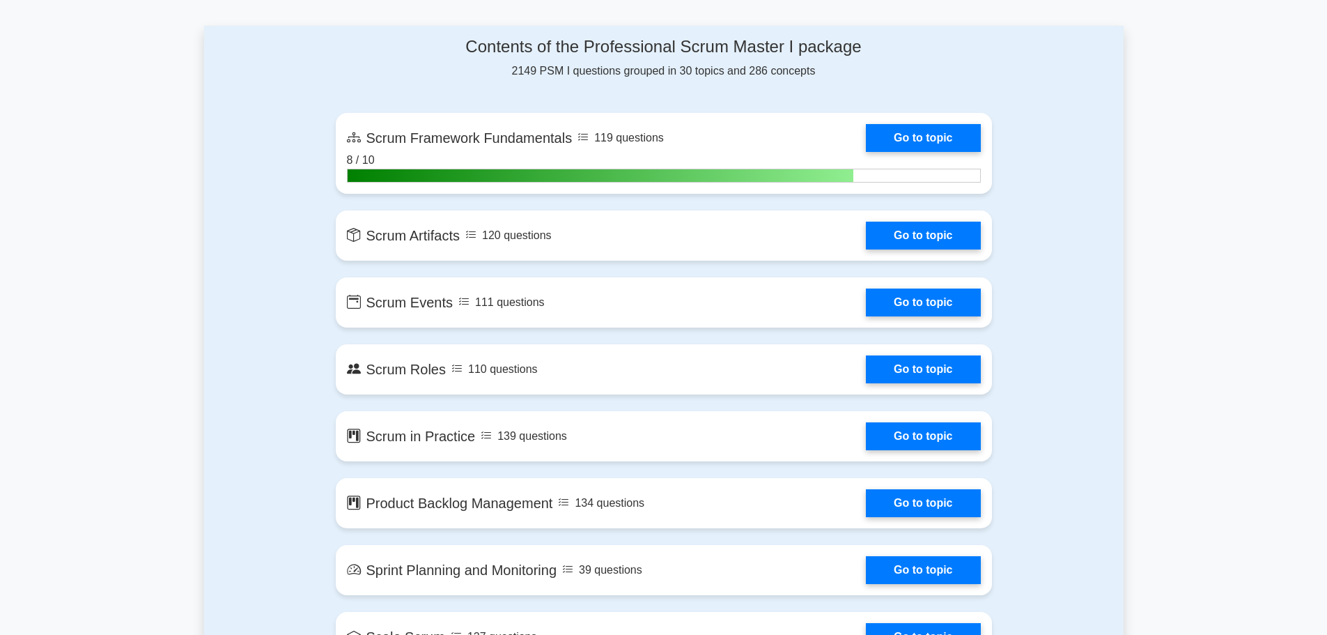
scroll to position [719, 0]
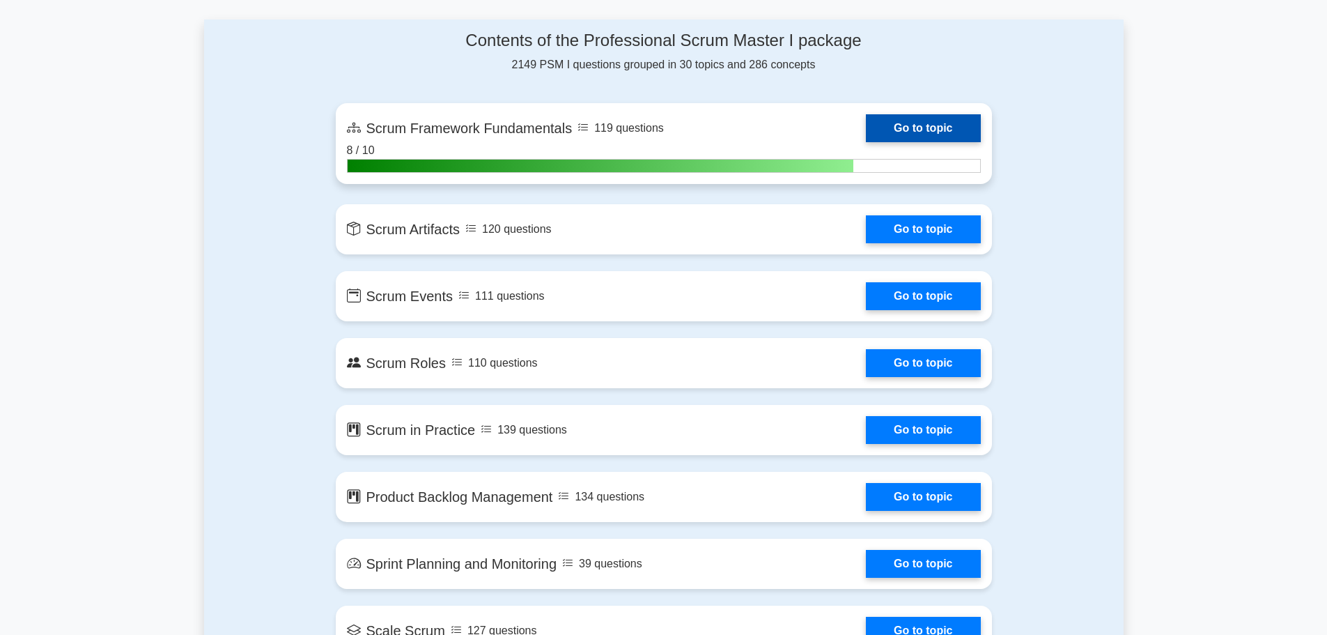
click at [866, 123] on link "Go to topic" at bounding box center [923, 128] width 114 height 28
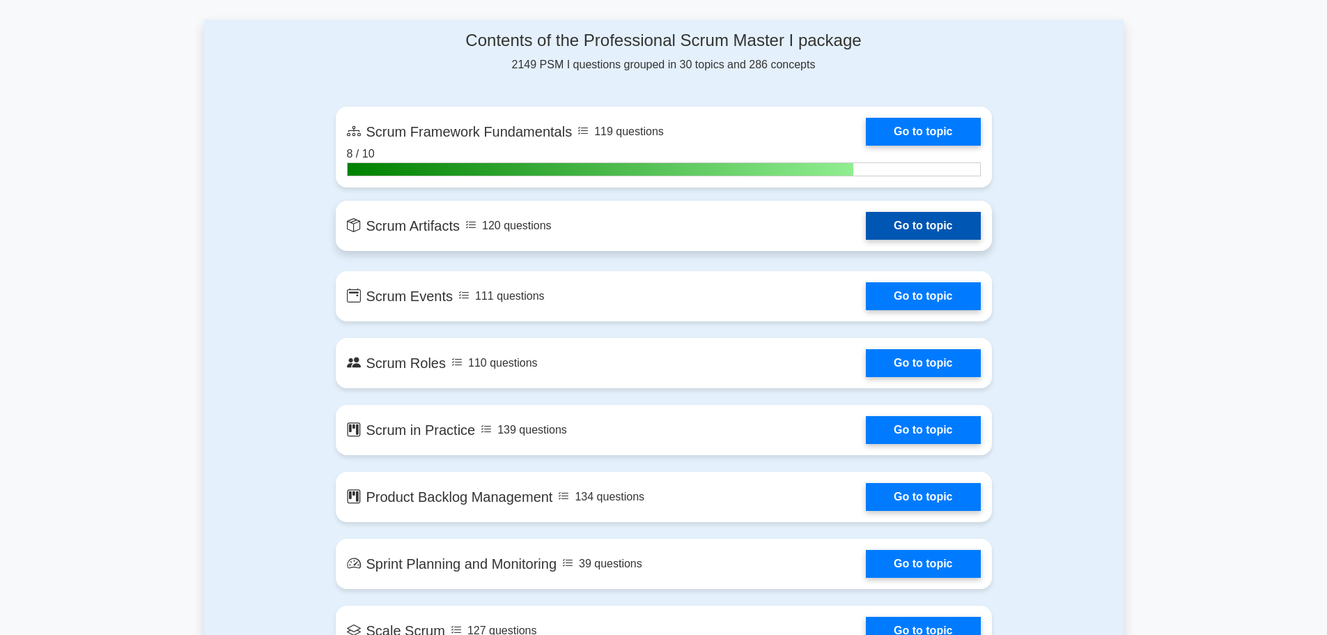
click at [866, 238] on link "Go to topic" at bounding box center [923, 226] width 114 height 28
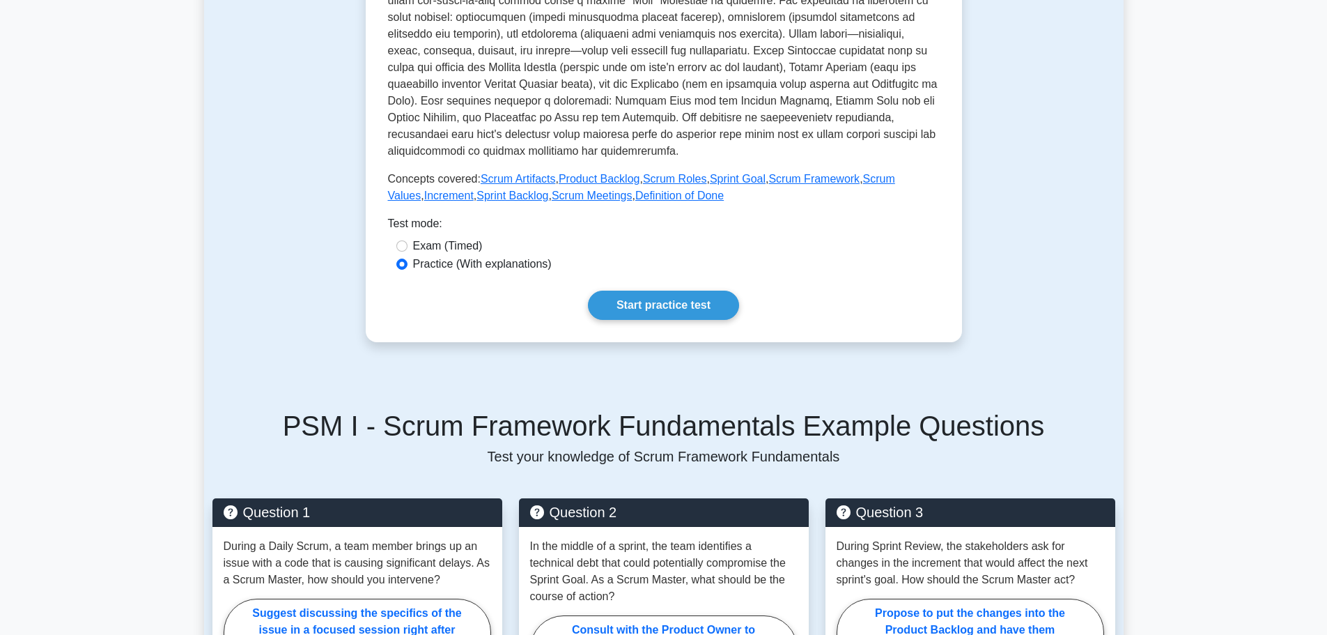
scroll to position [619, 0]
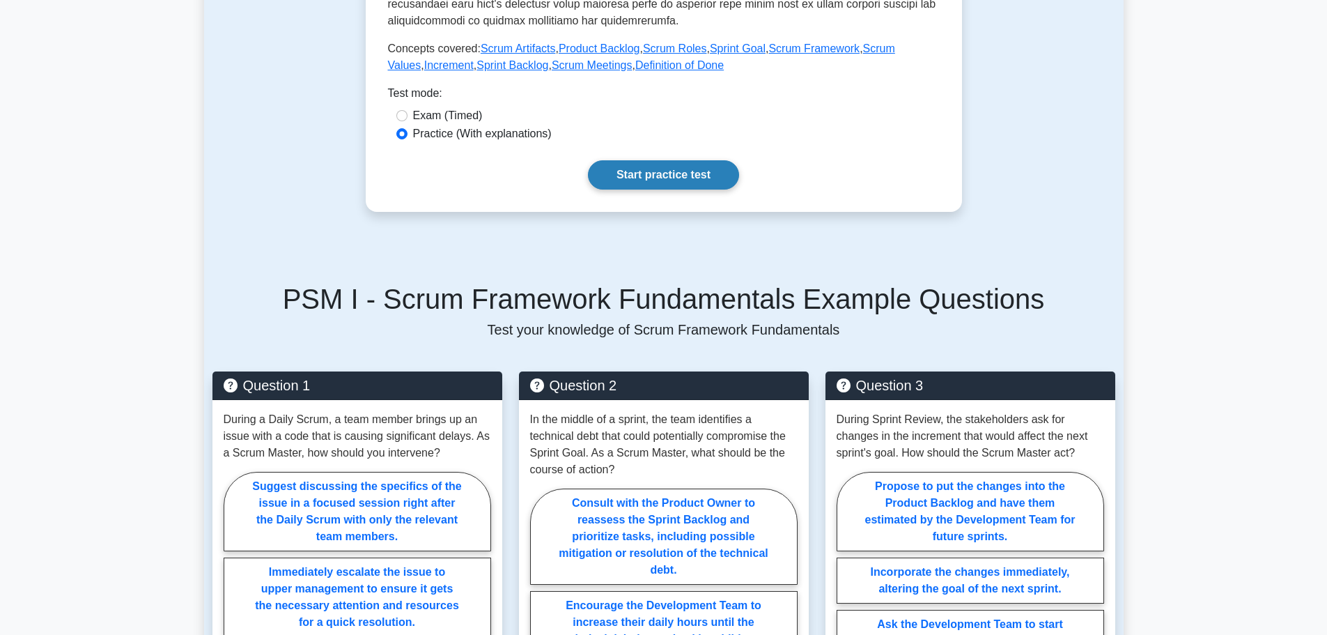
click at [652, 176] on link "Start practice test" at bounding box center [663, 174] width 151 height 29
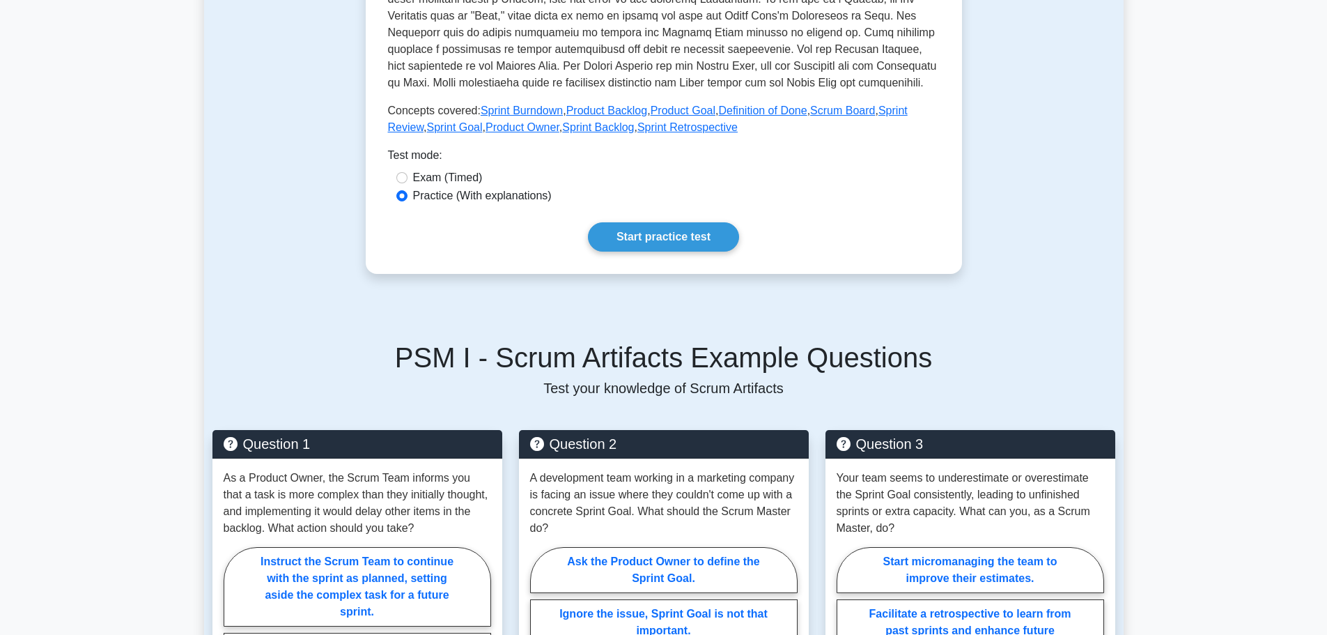
scroll to position [478, 0]
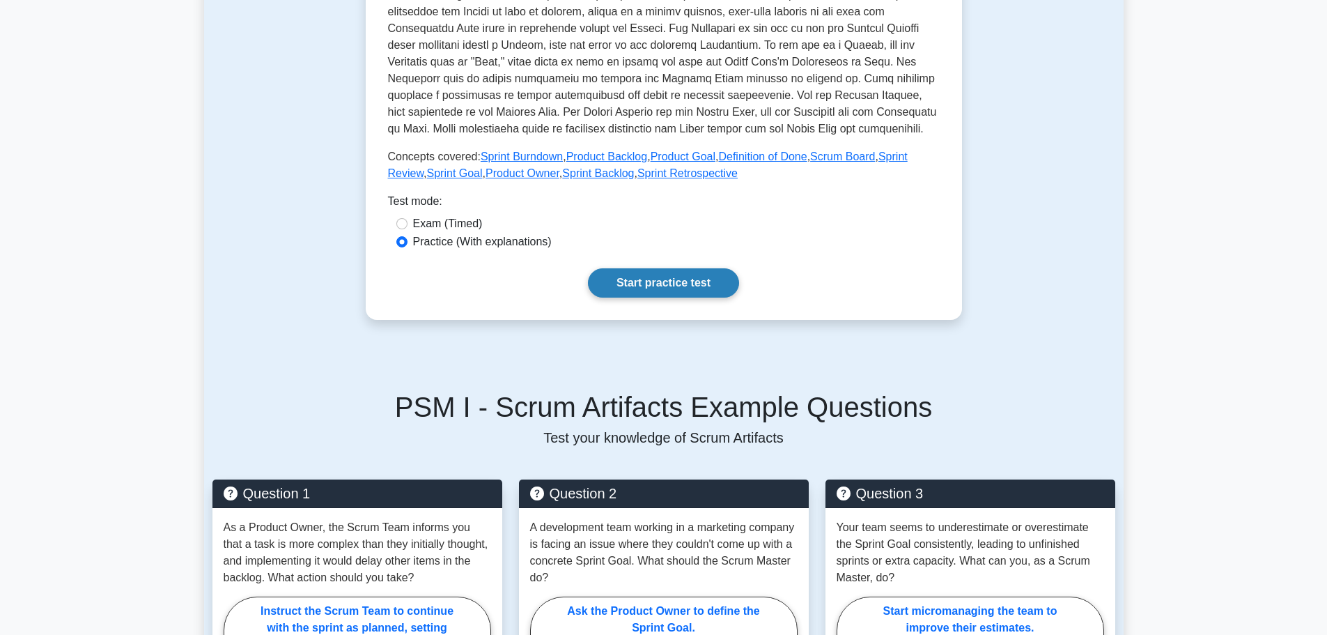
click at [667, 280] on link "Start practice test" at bounding box center [663, 282] width 151 height 29
